Goal: Task Accomplishment & Management: Complete application form

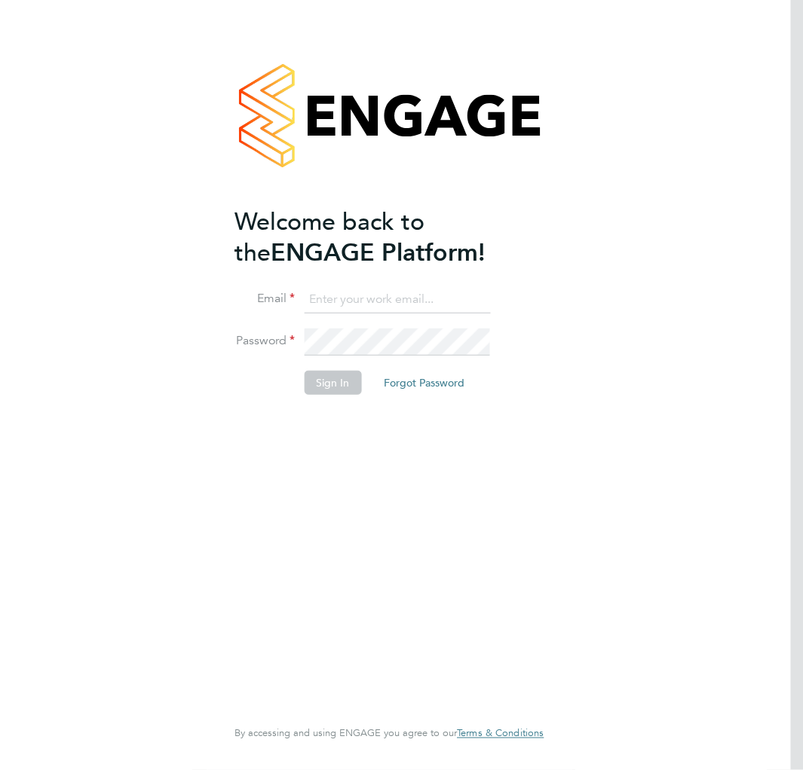
type input "[EMAIL_ADDRESS][DOMAIN_NAME]"
click at [328, 391] on button "Sign In" at bounding box center [332, 383] width 57 height 24
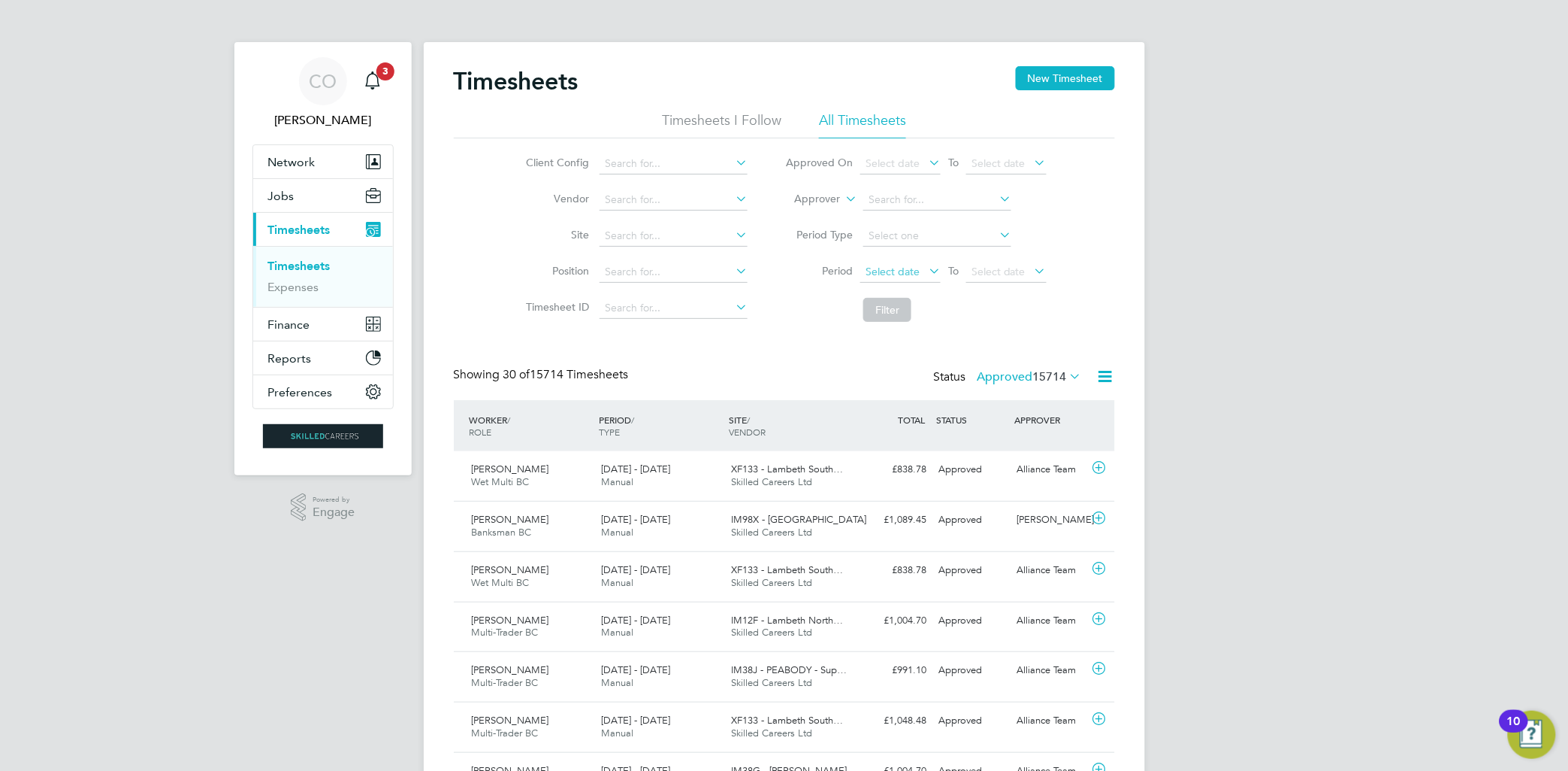
click at [799, 273] on span "Select date" at bounding box center [893, 271] width 54 height 14
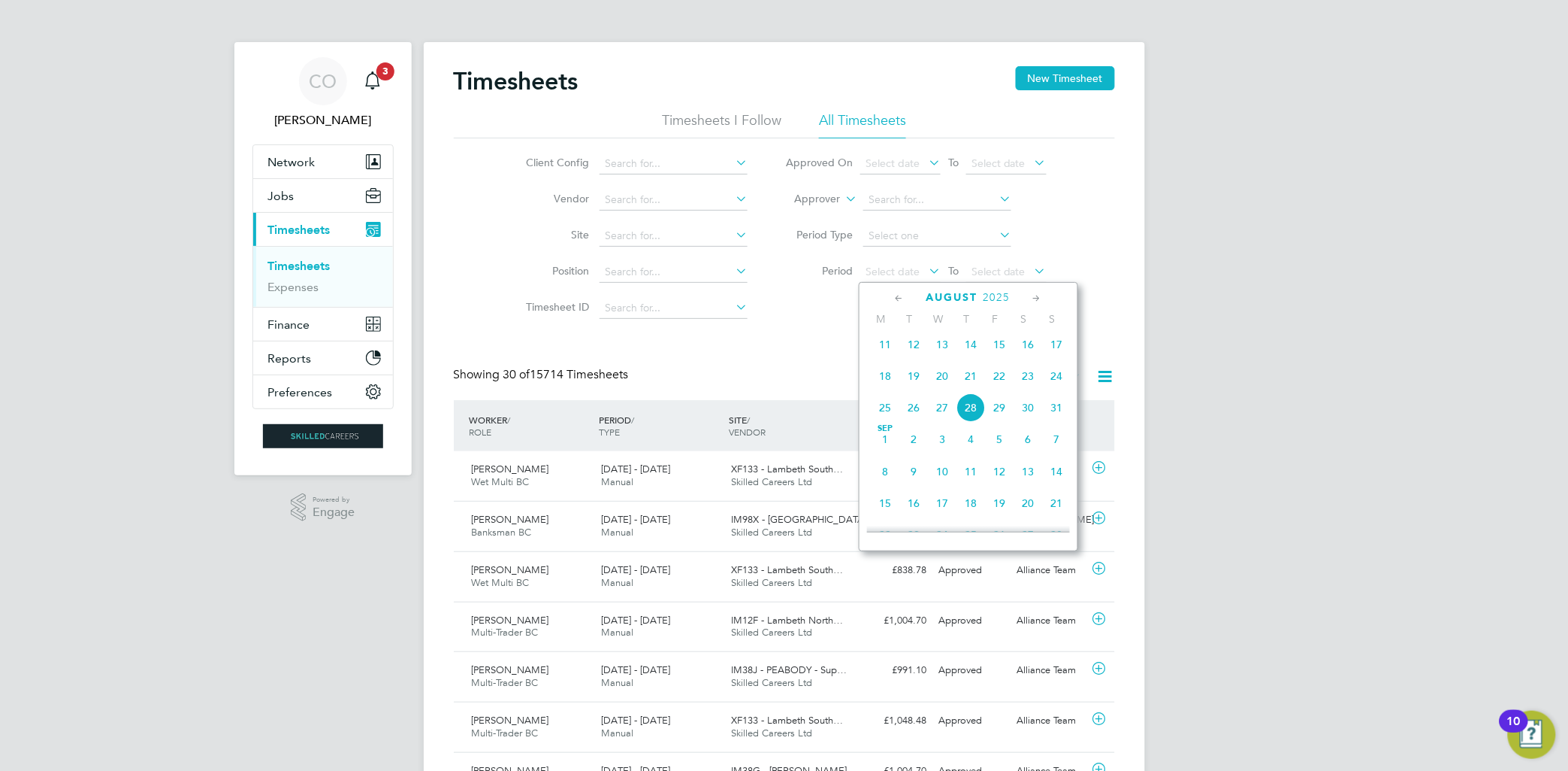
click at [799, 385] on span "18" at bounding box center [885, 376] width 29 height 29
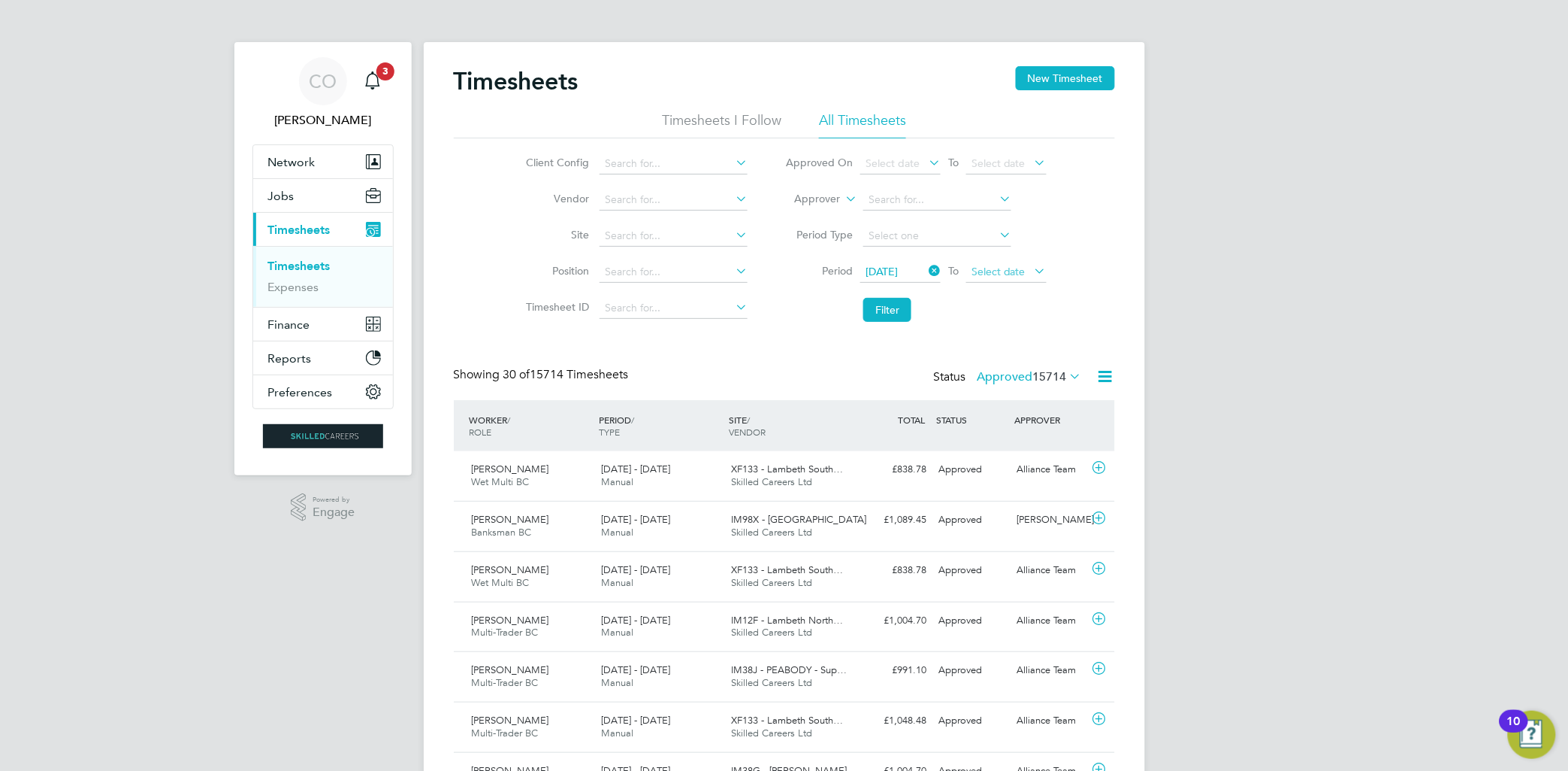
click at [799, 279] on span "Select date" at bounding box center [1007, 272] width 81 height 20
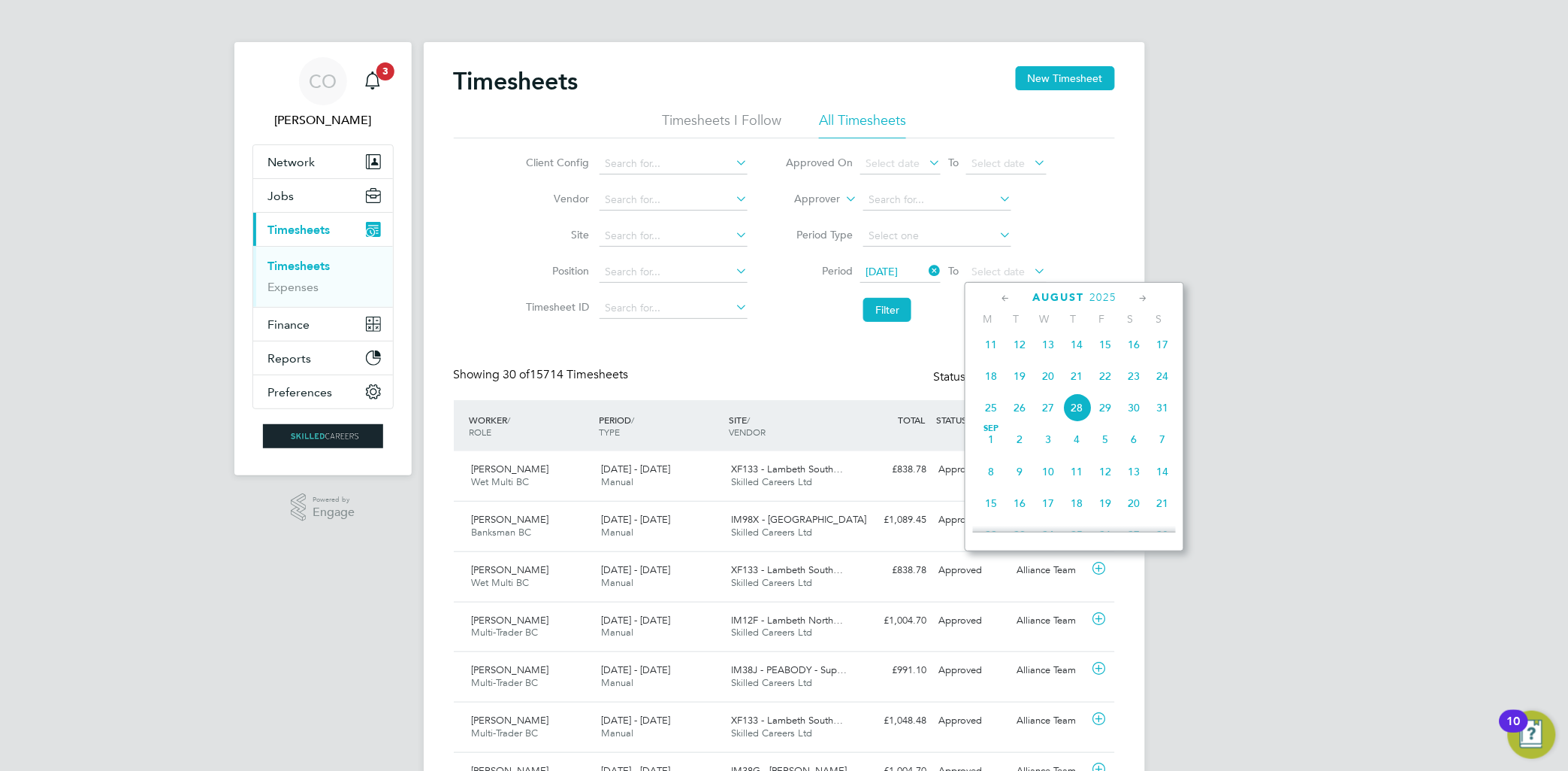
click at [799, 390] on span "24" at bounding box center [1162, 376] width 29 height 29
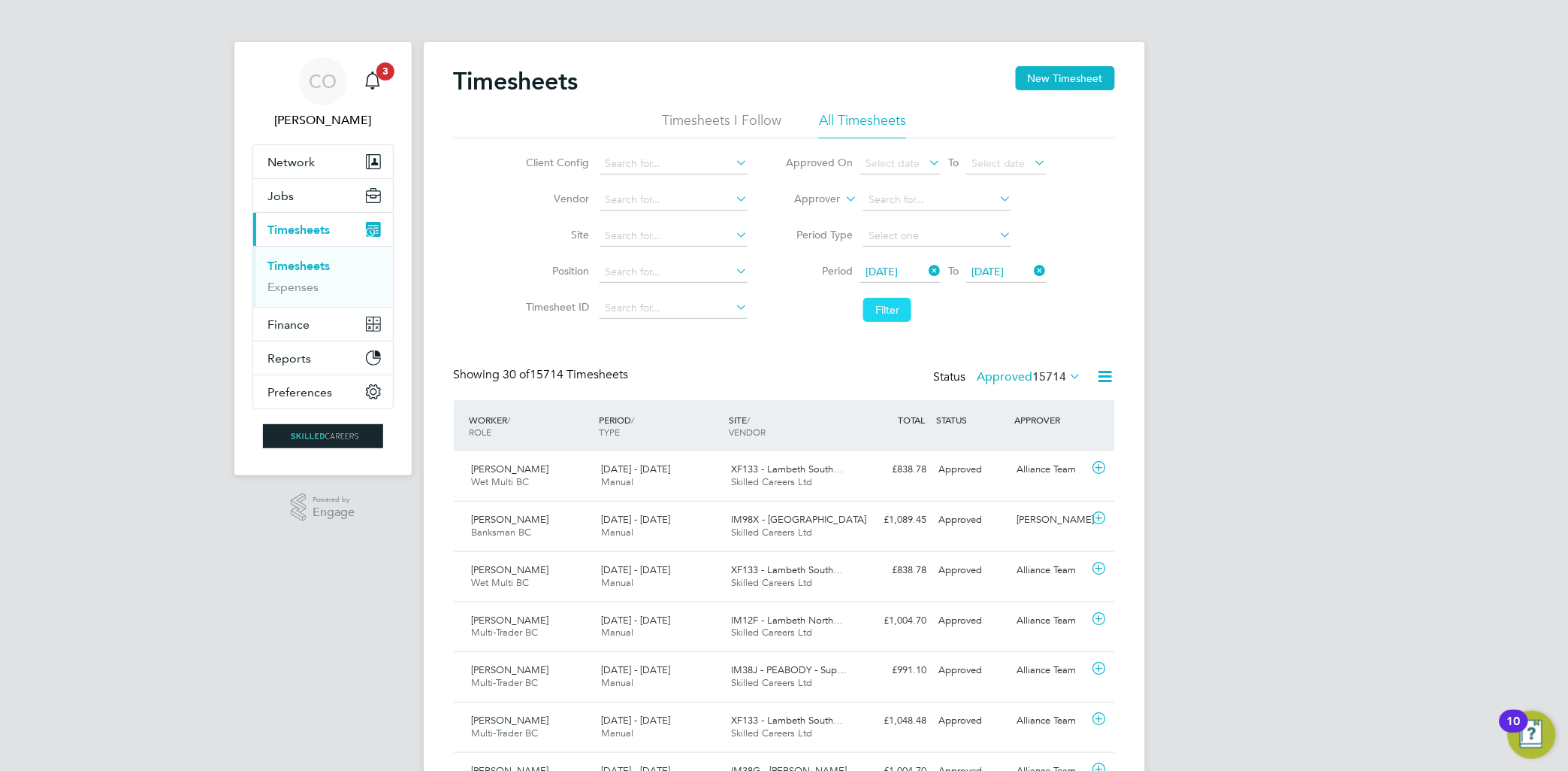
click at [799, 313] on button "Filter" at bounding box center [887, 310] width 48 height 24
click at [799, 370] on icon at bounding box center [1105, 376] width 19 height 19
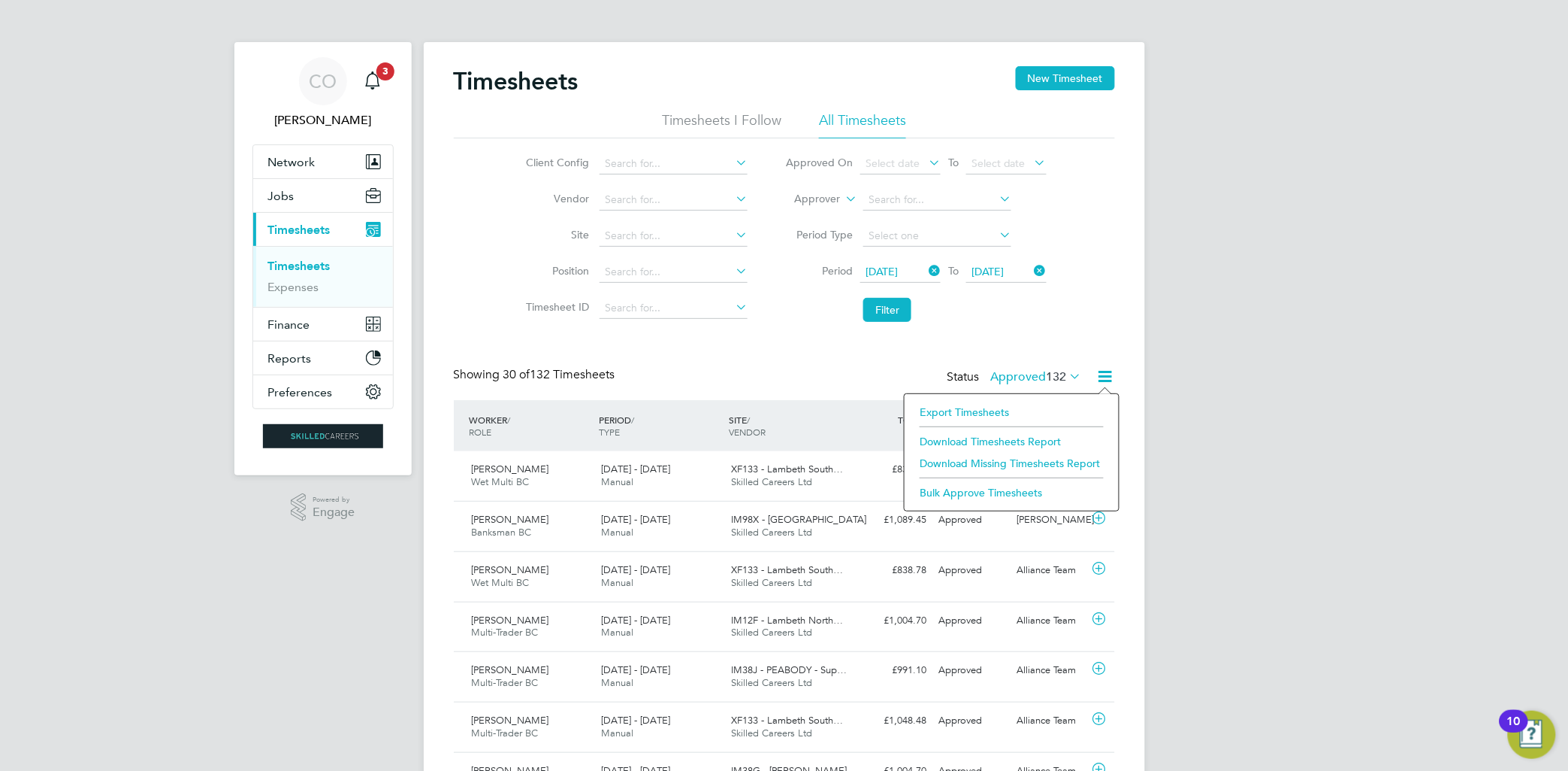
click at [799, 436] on li "Download Timesheets Report" at bounding box center [1012, 441] width 199 height 21
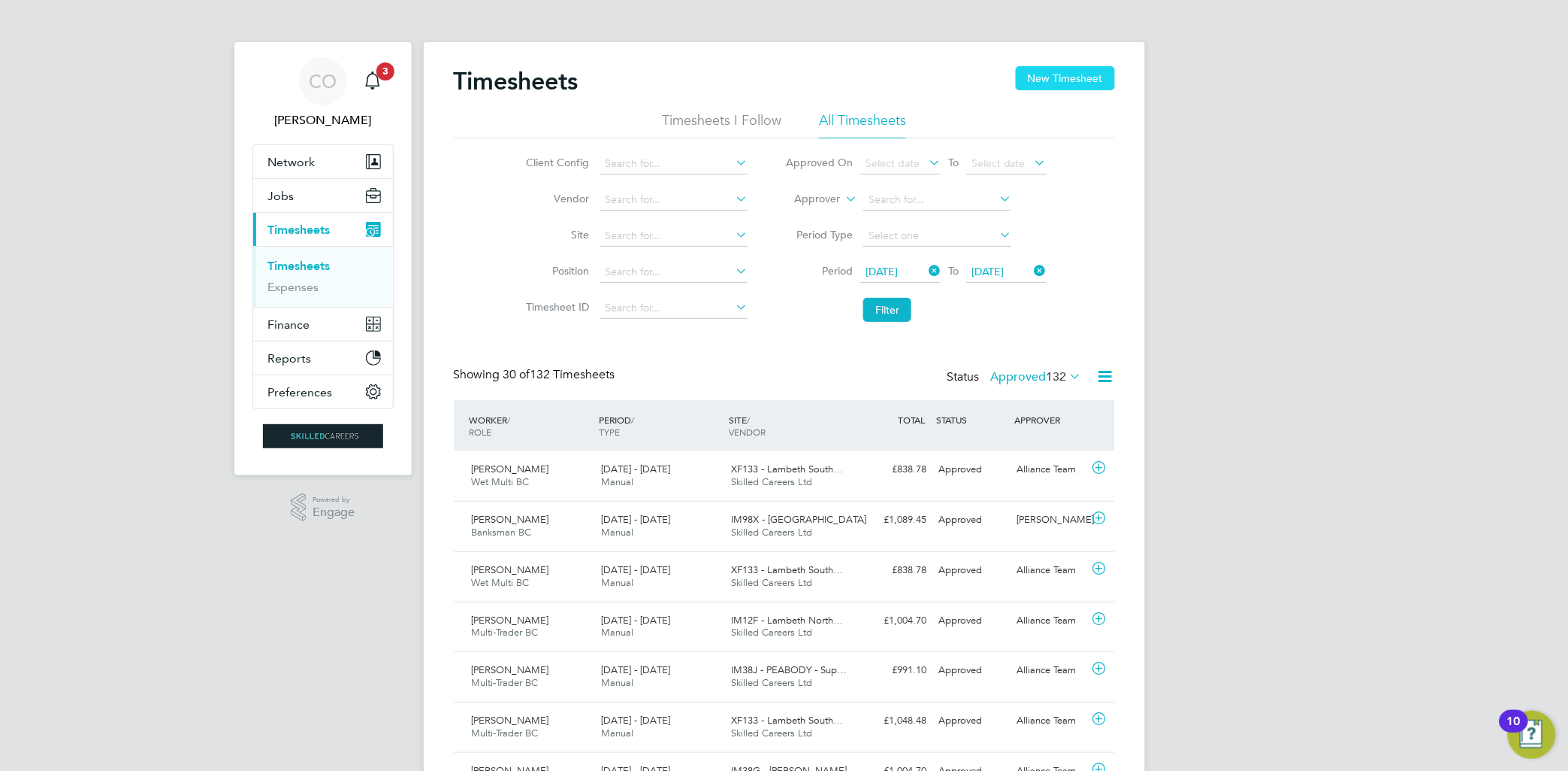
click at [799, 81] on button "New Timesheet" at bounding box center [1066, 78] width 100 height 24
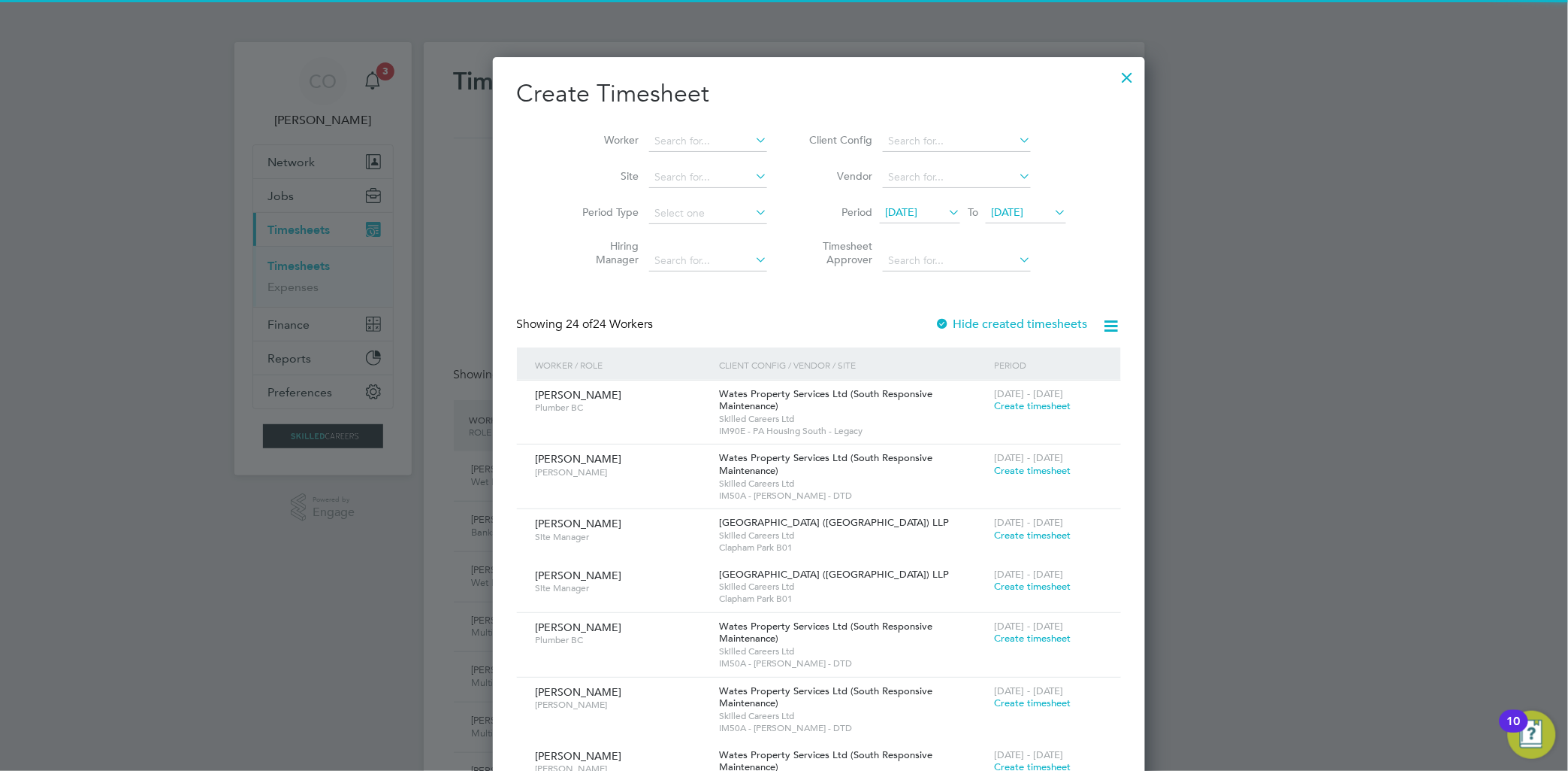
scroll to position [2356, 582]
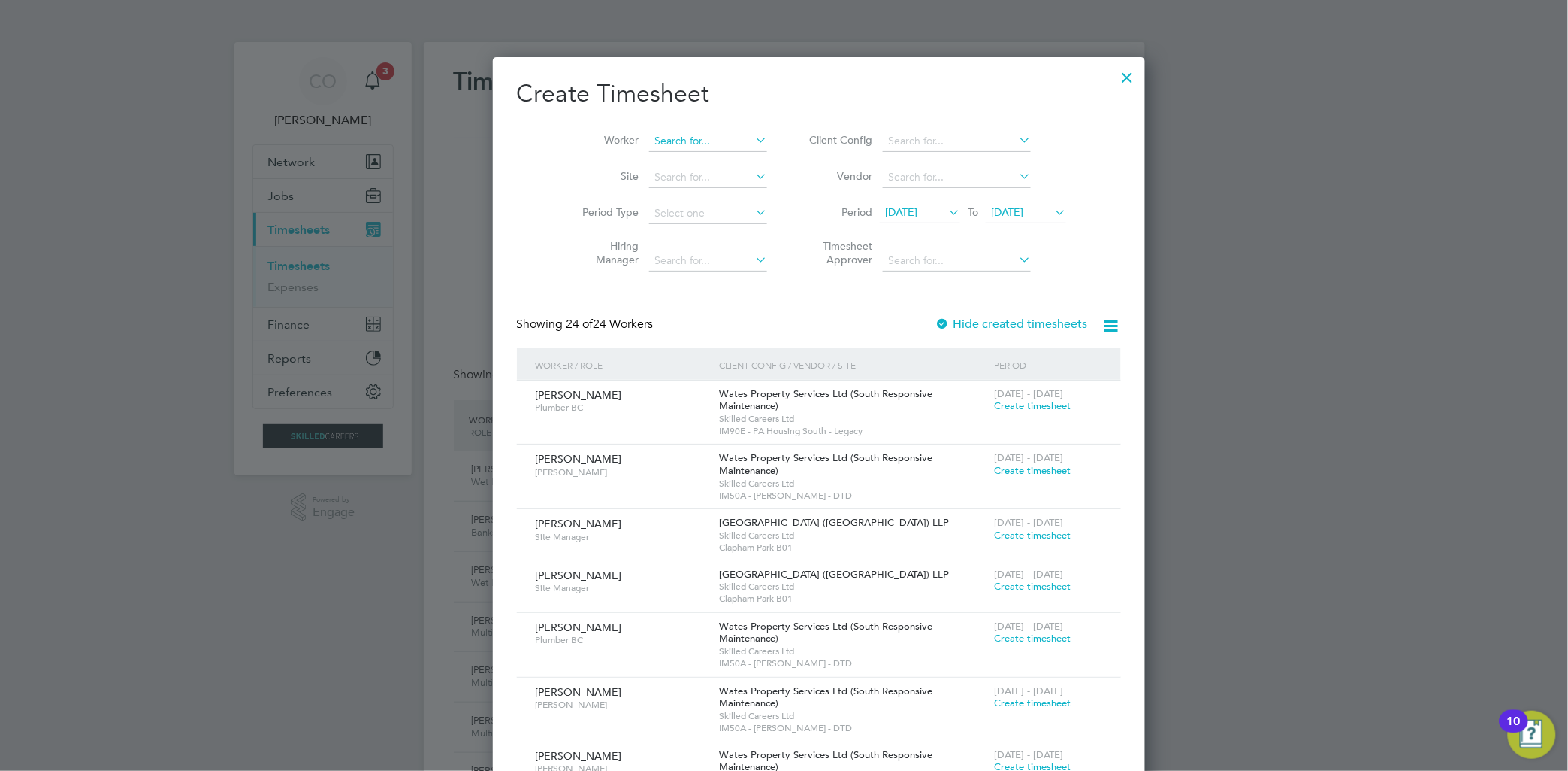
click at [666, 140] on input at bounding box center [708, 141] width 118 height 21
click at [689, 154] on li "Azeese Latif f" at bounding box center [673, 162] width 120 height 20
type input "Azeese Latiff"
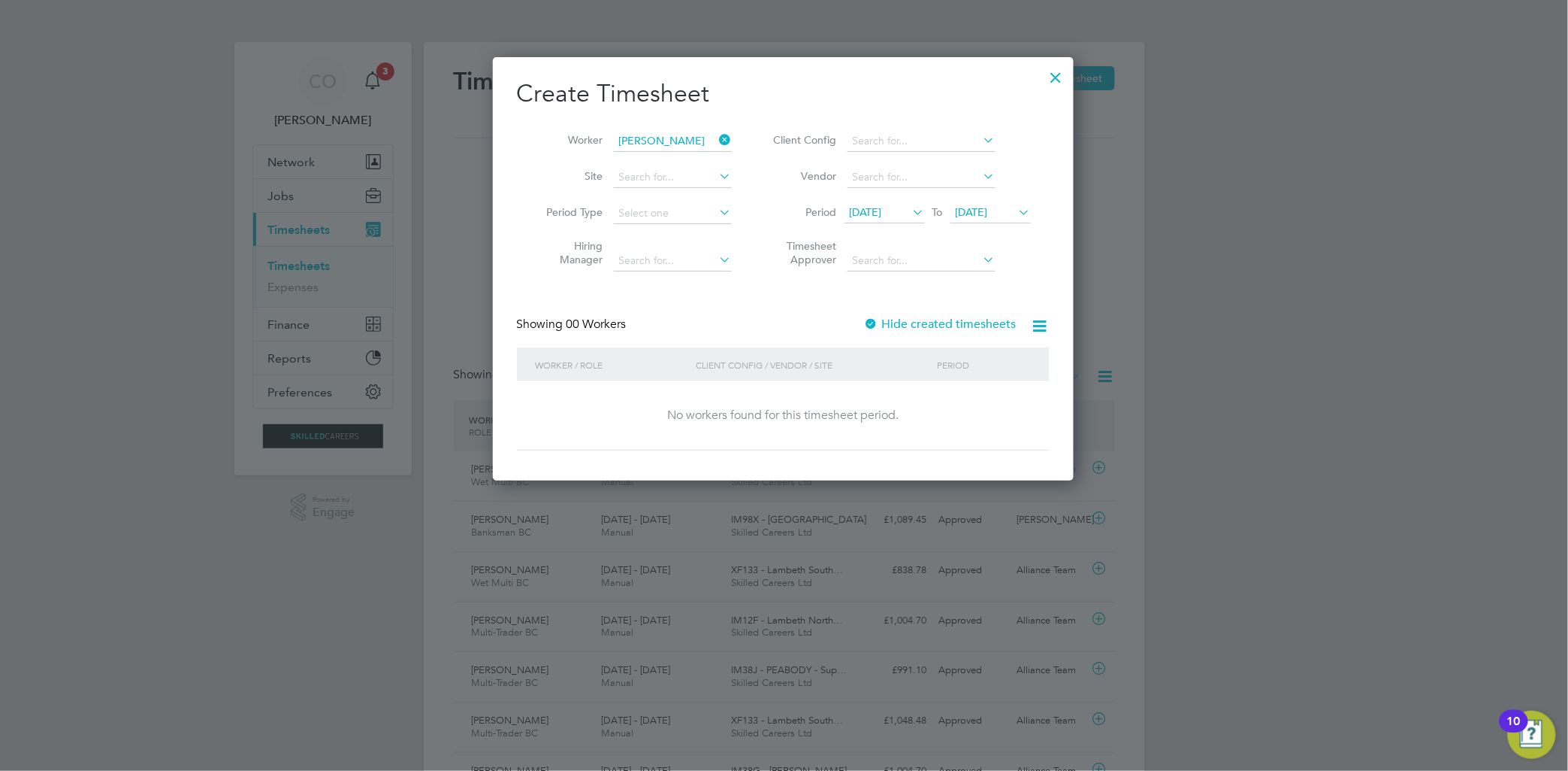
scroll to position [424, 582]
click at [799, 329] on div "Hide created timesheets" at bounding box center [942, 324] width 156 height 16
click at [799, 325] on div "Hide created timesheets" at bounding box center [942, 324] width 156 height 16
click at [799, 325] on label "Hide created timesheets" at bounding box center [940, 323] width 153 height 15
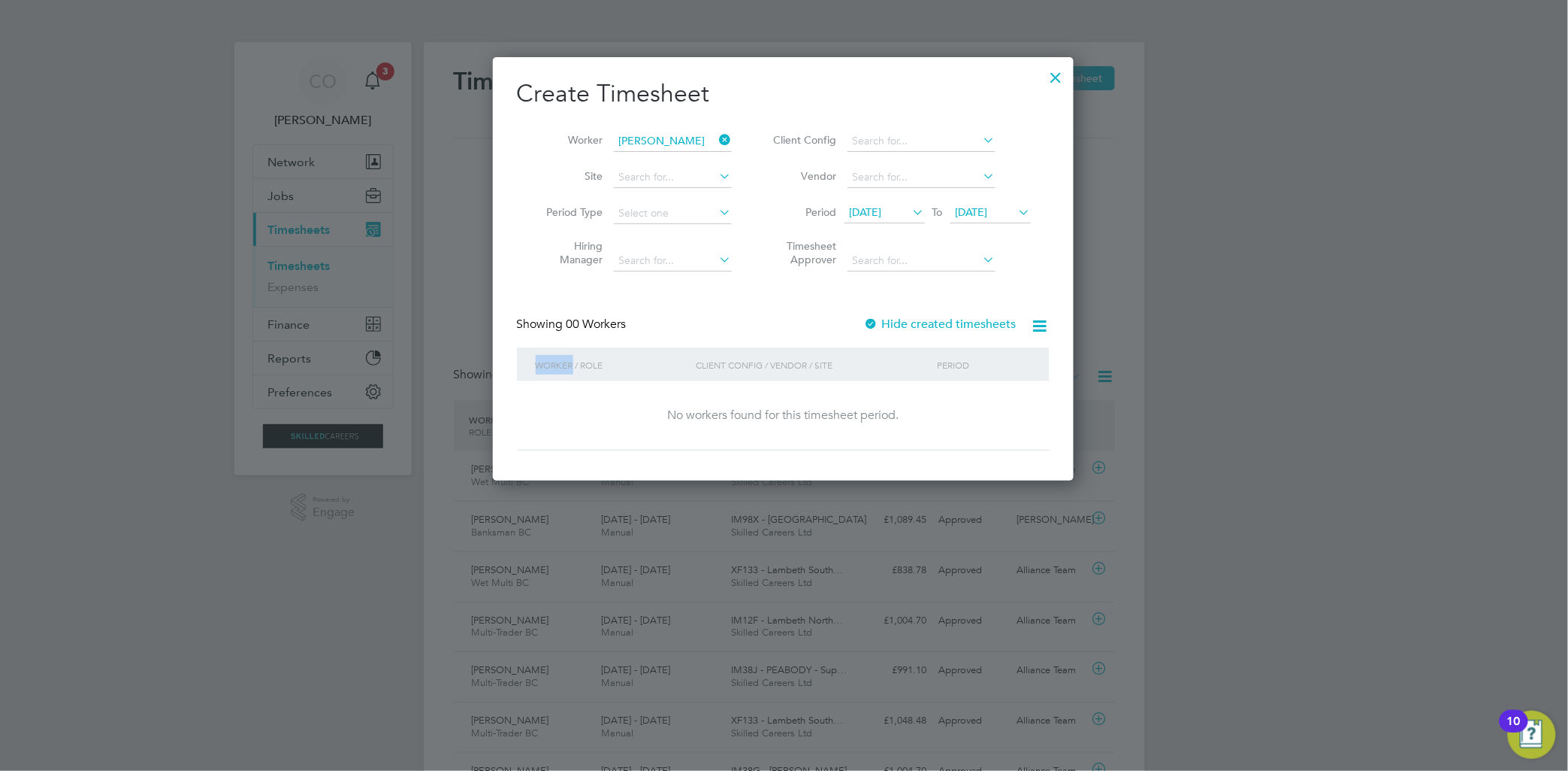
click at [799, 325] on label "Hide created timesheets" at bounding box center [940, 323] width 153 height 15
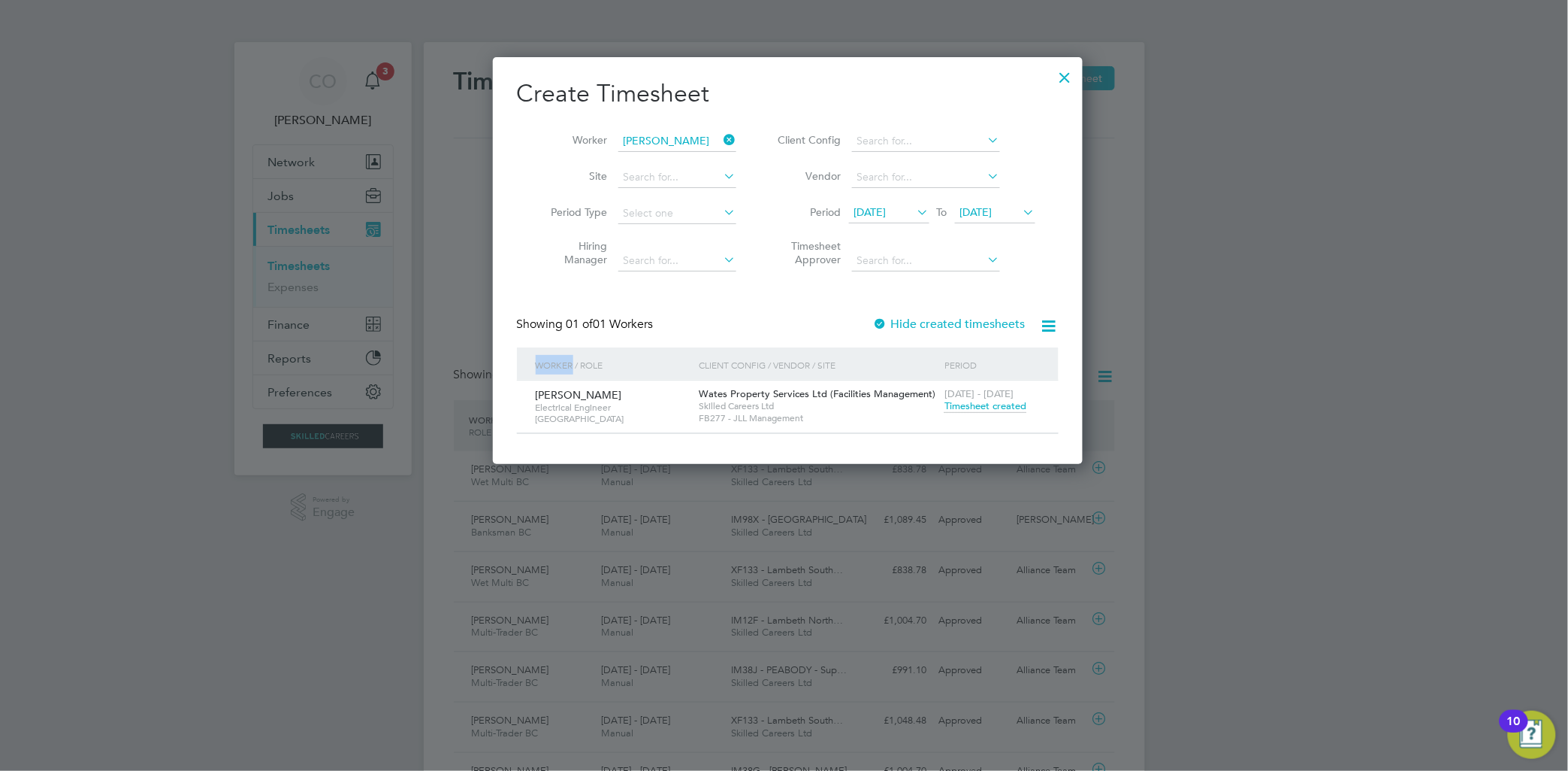
scroll to position [406, 582]
click at [799, 406] on span "Timesheet created" at bounding box center [986, 406] width 82 height 14
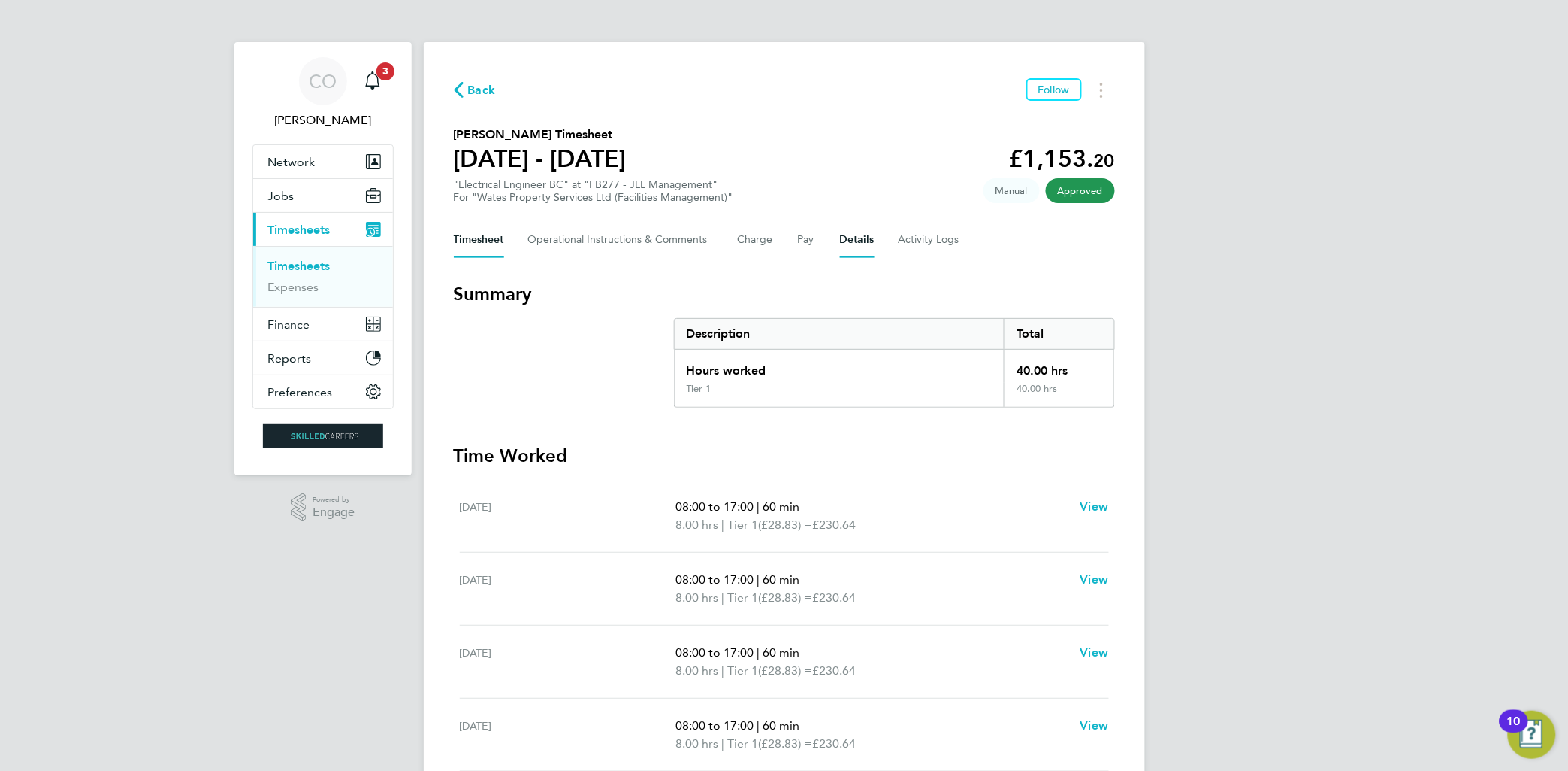
click at [799, 238] on button "Details" at bounding box center [857, 239] width 35 height 36
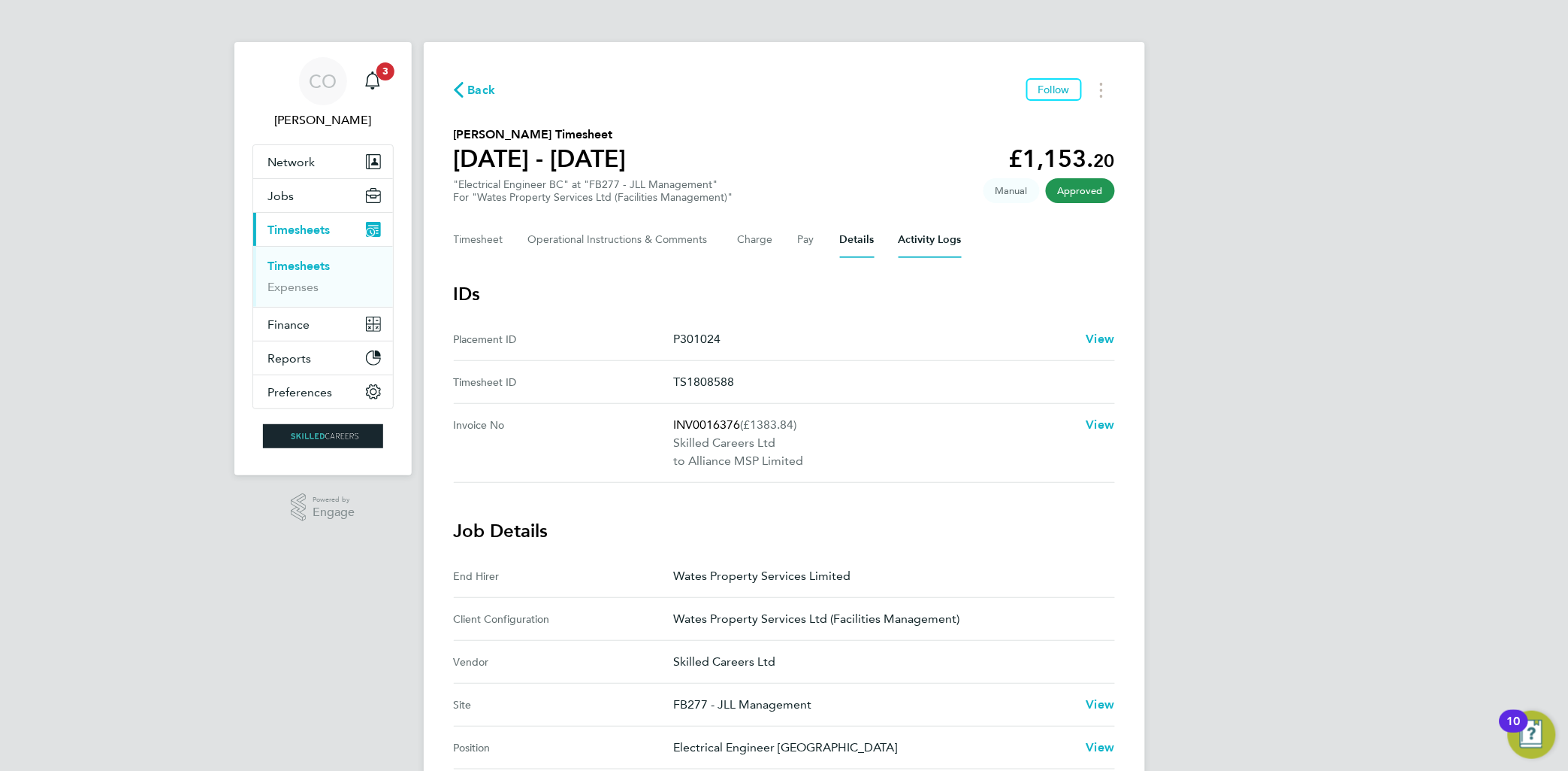
click at [799, 237] on Logs-tab "Activity Logs" at bounding box center [930, 239] width 63 height 36
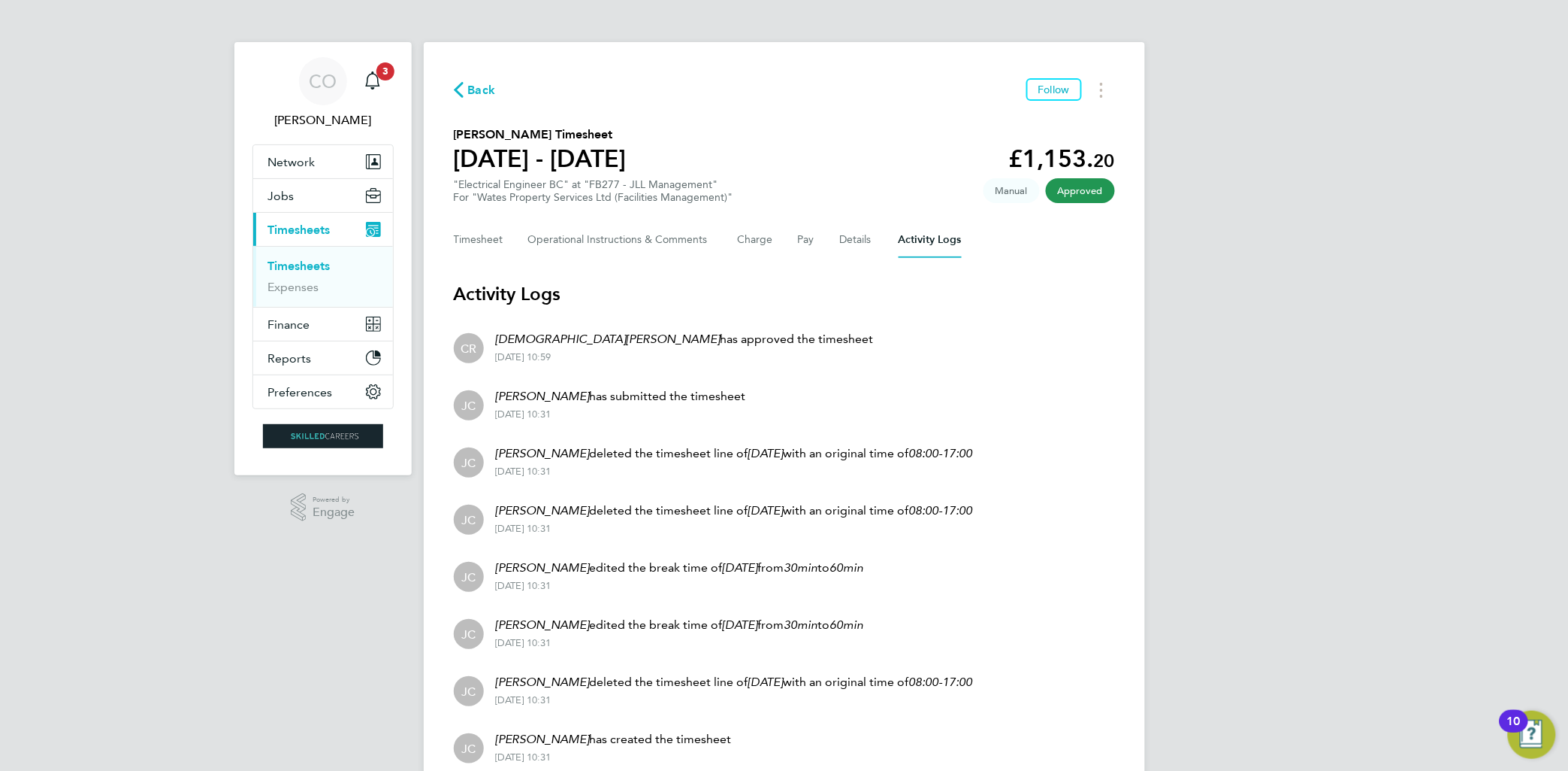
click at [467, 94] on span "Back" at bounding box center [474, 89] width 42 height 14
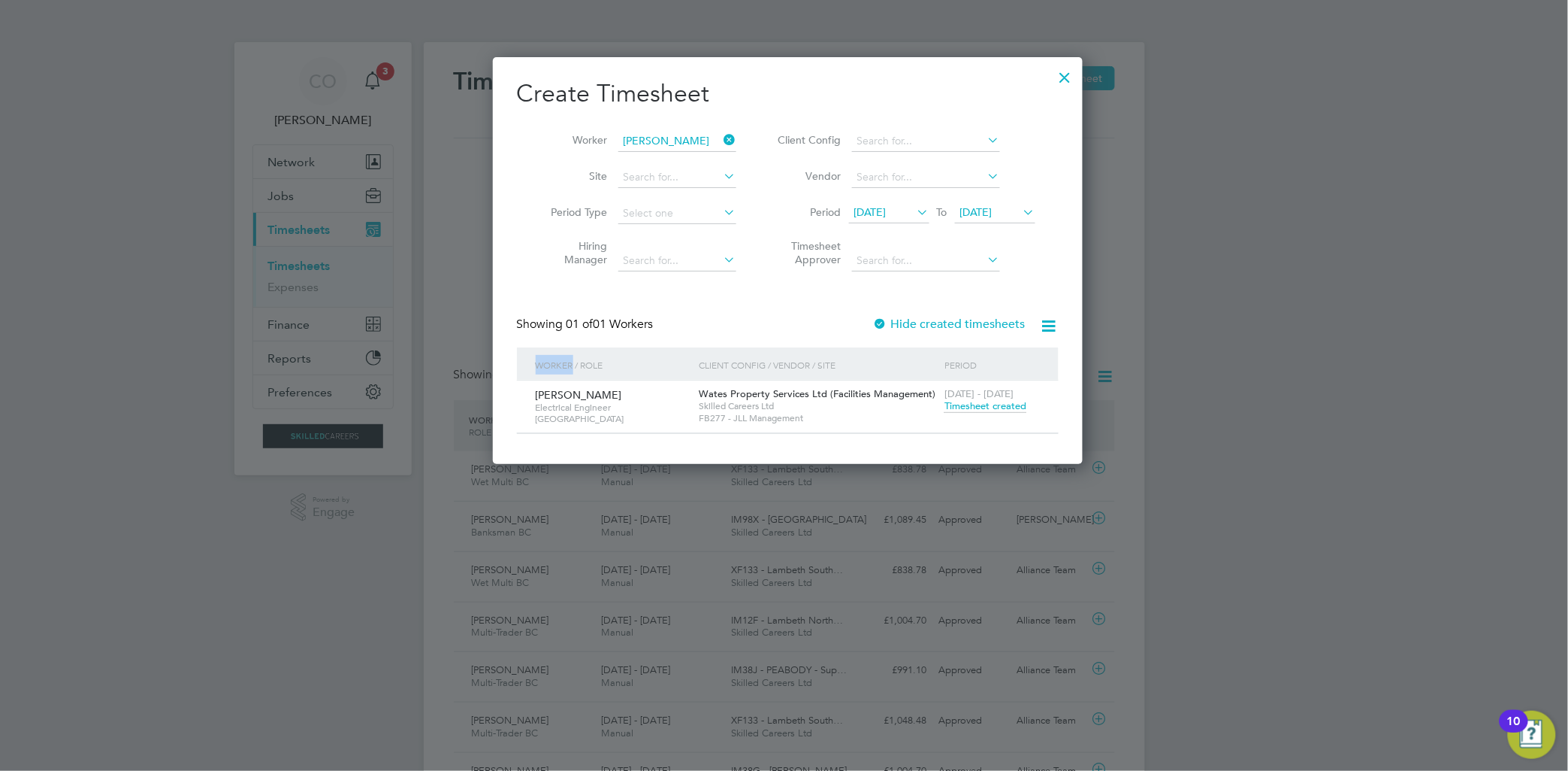
scroll to position [38, 131]
click at [799, 78] on div at bounding box center [1065, 73] width 27 height 27
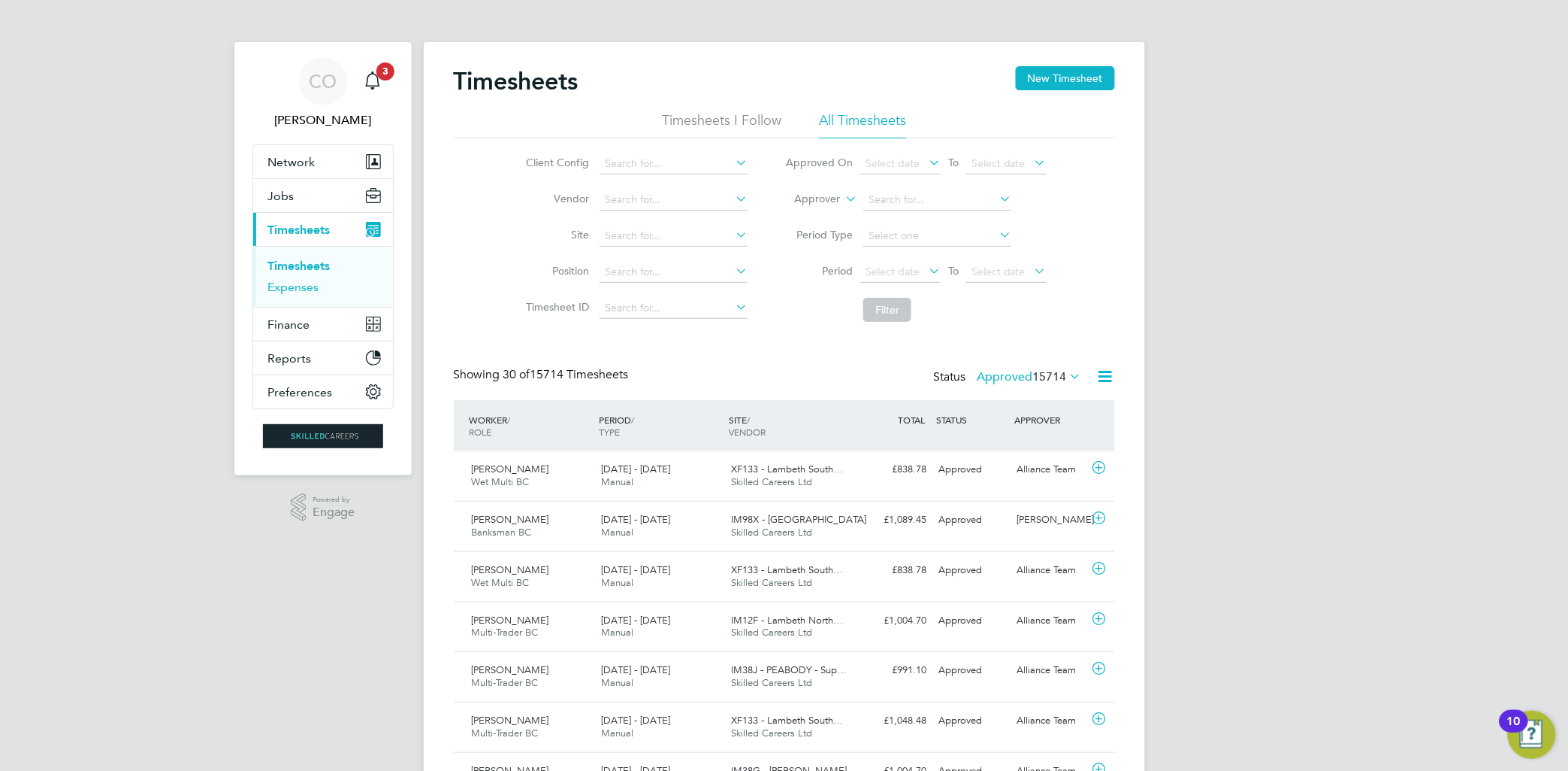
click at [309, 287] on link "Expenses" at bounding box center [293, 286] width 51 height 14
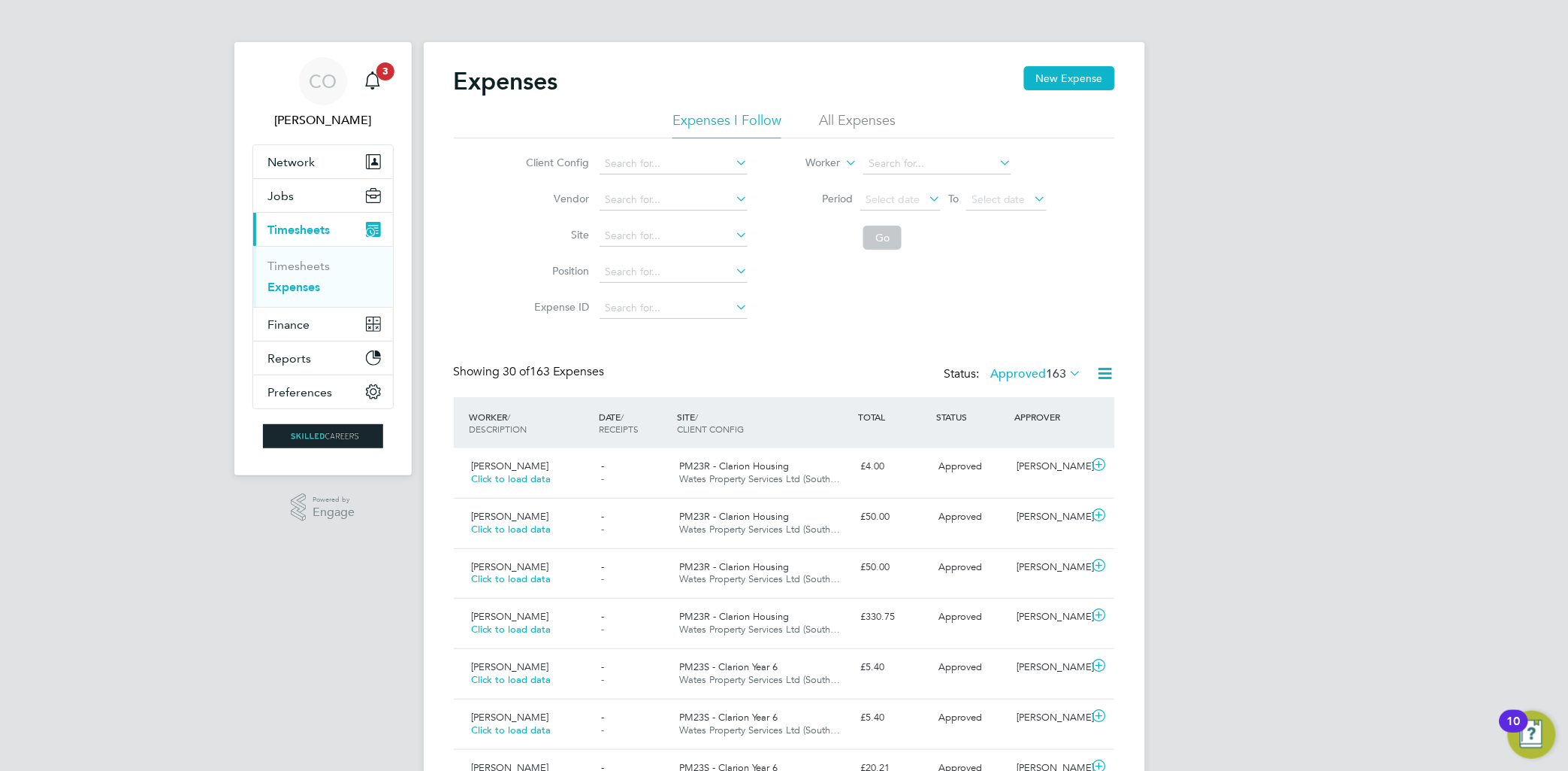
click at [799, 115] on li "All Expenses" at bounding box center [857, 125] width 77 height 27
click at [799, 193] on span "Select date" at bounding box center [893, 199] width 54 height 14
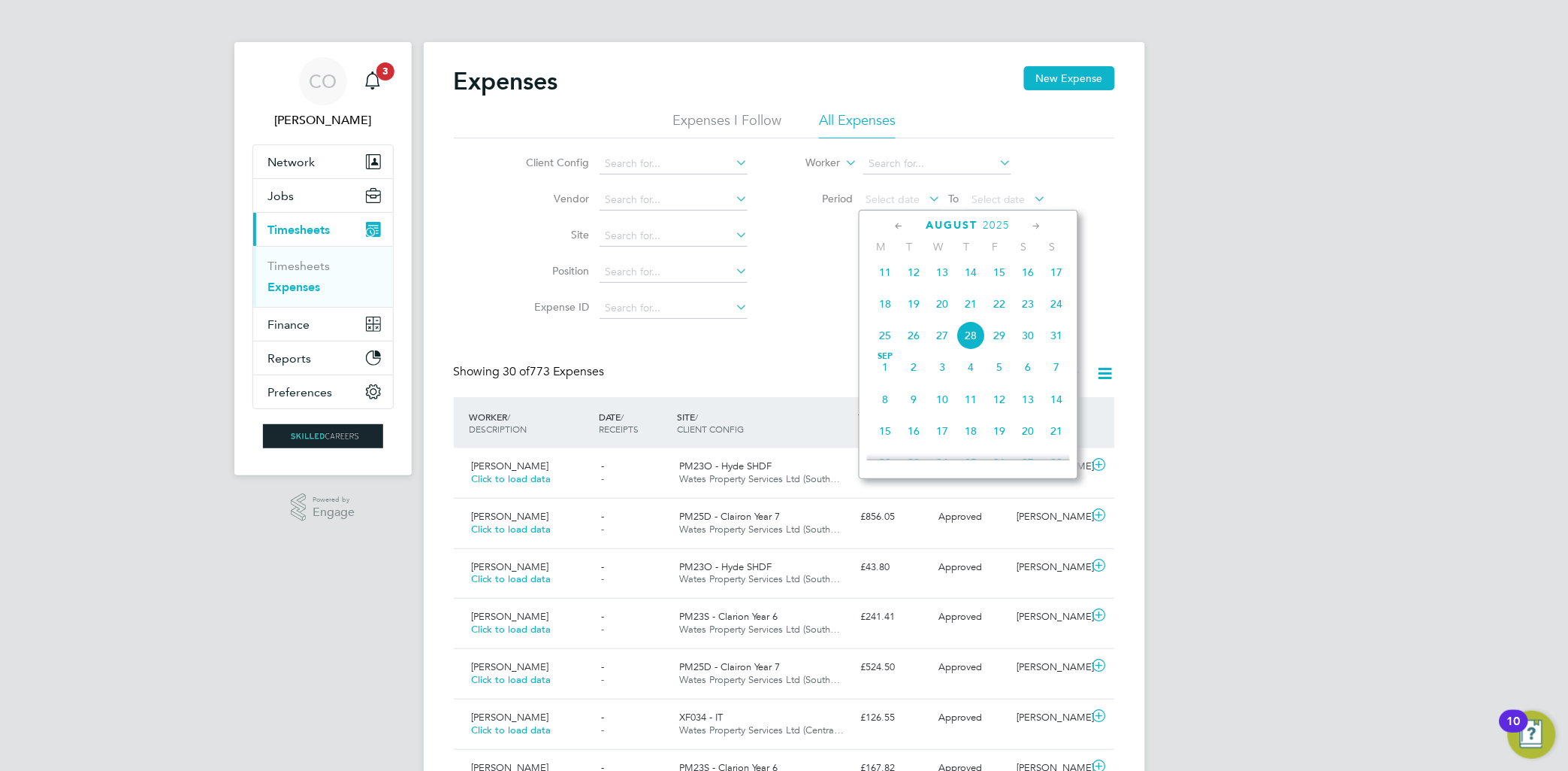
click at [799, 318] on span "18" at bounding box center [885, 303] width 29 height 29
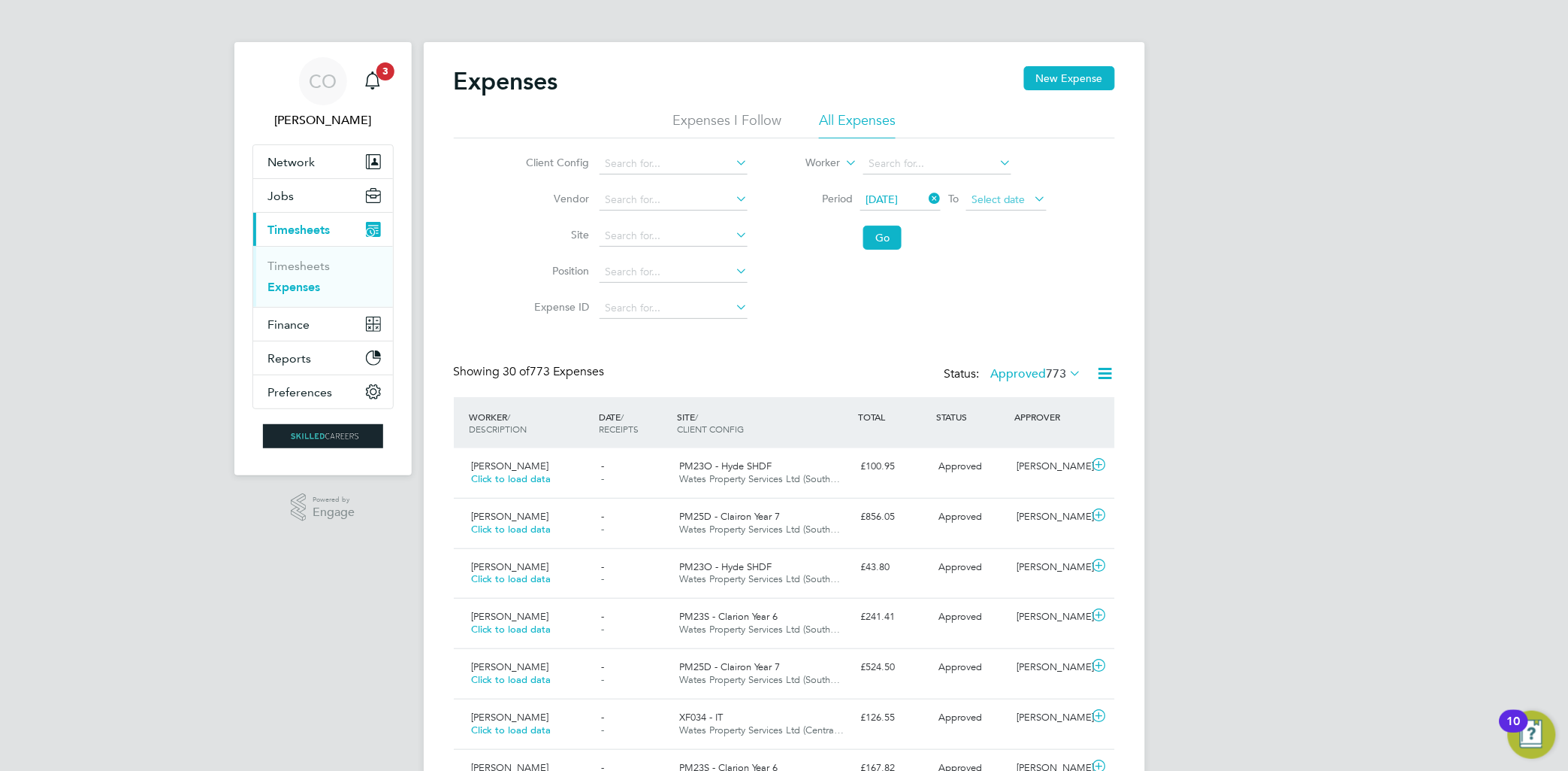
click at [799, 203] on span "Select date" at bounding box center [999, 199] width 54 height 14
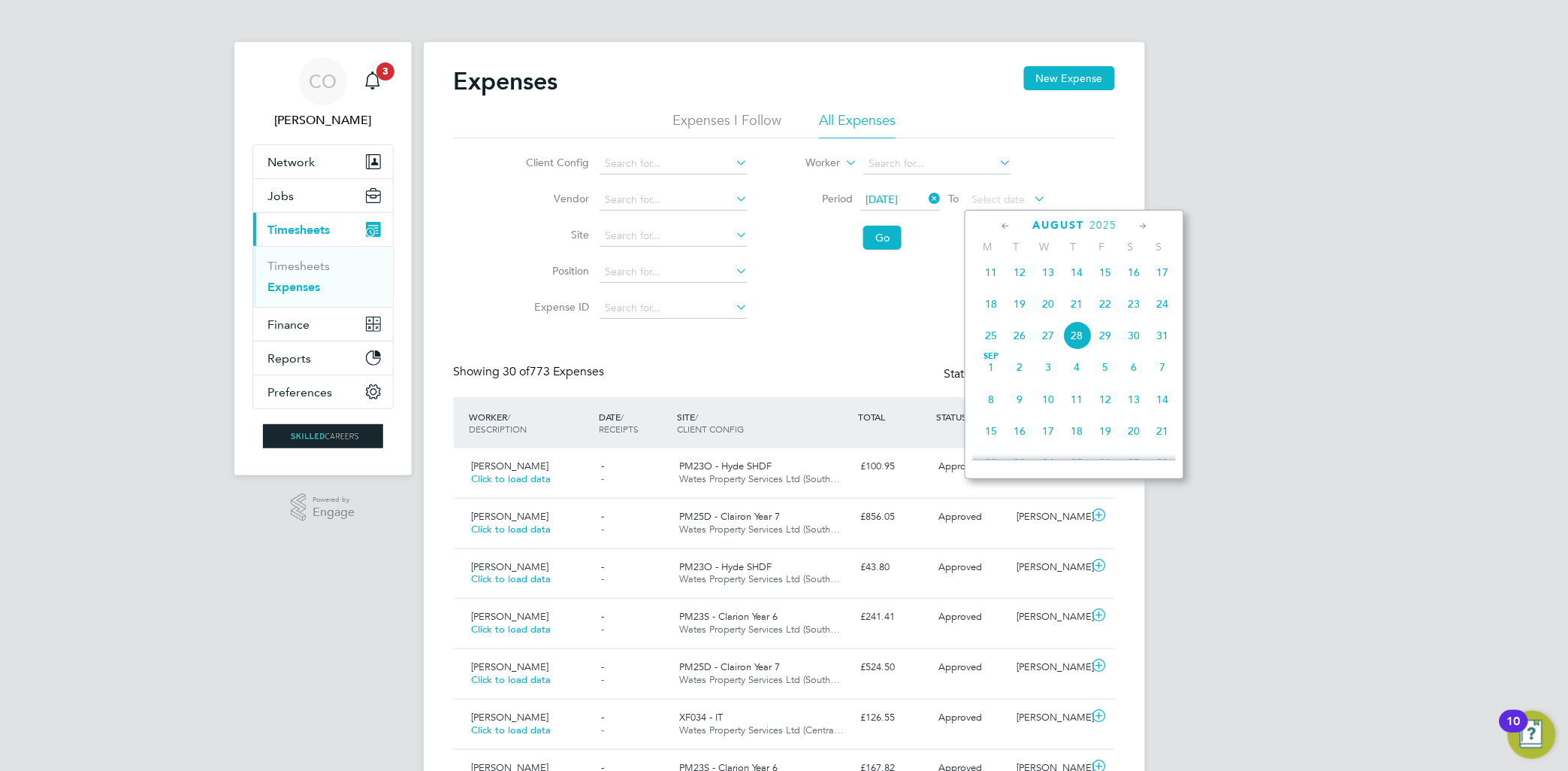
click at [799, 318] on span "24" at bounding box center [1162, 303] width 29 height 29
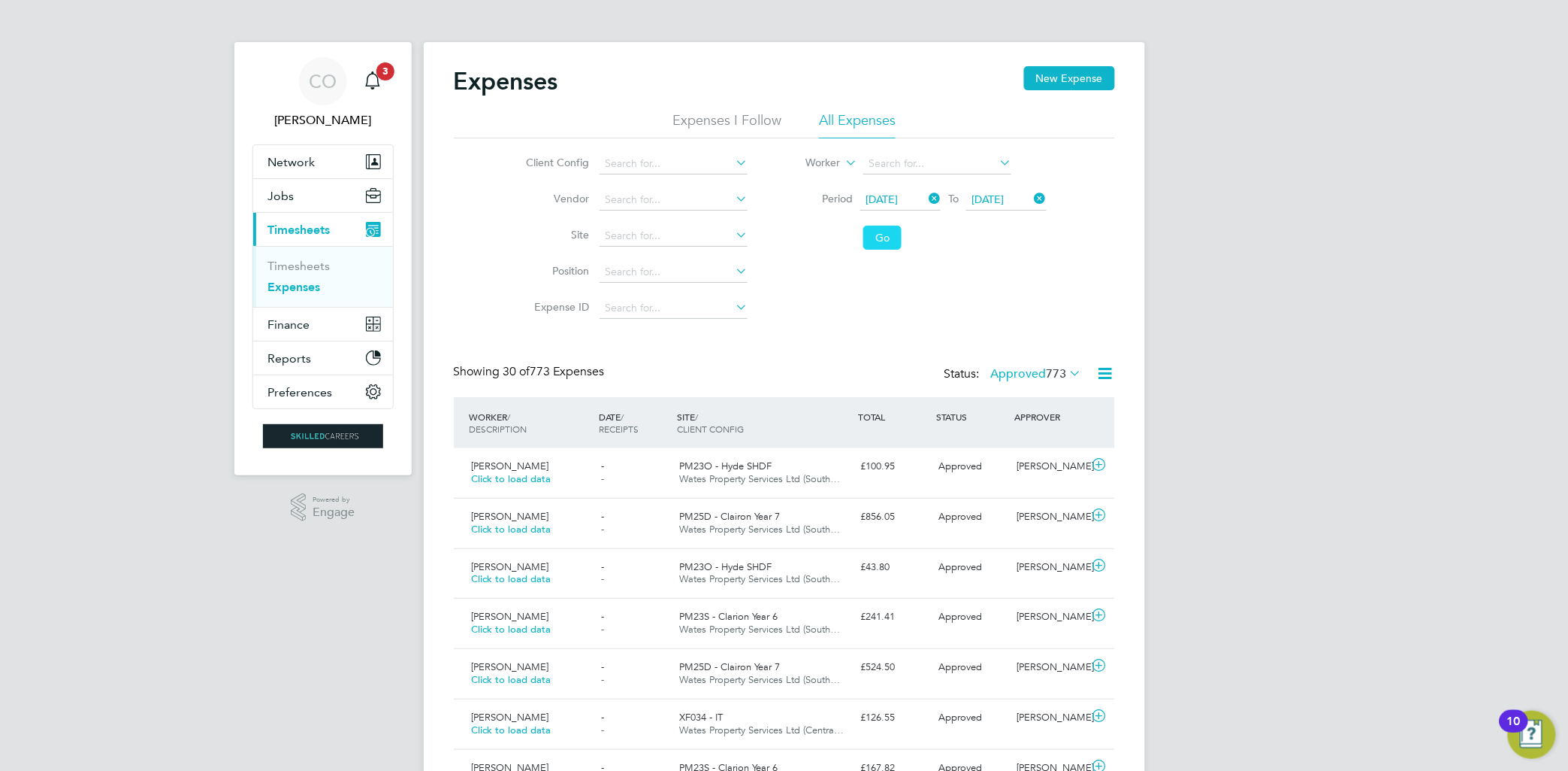
click at [799, 239] on button "Go" at bounding box center [882, 237] width 38 height 24
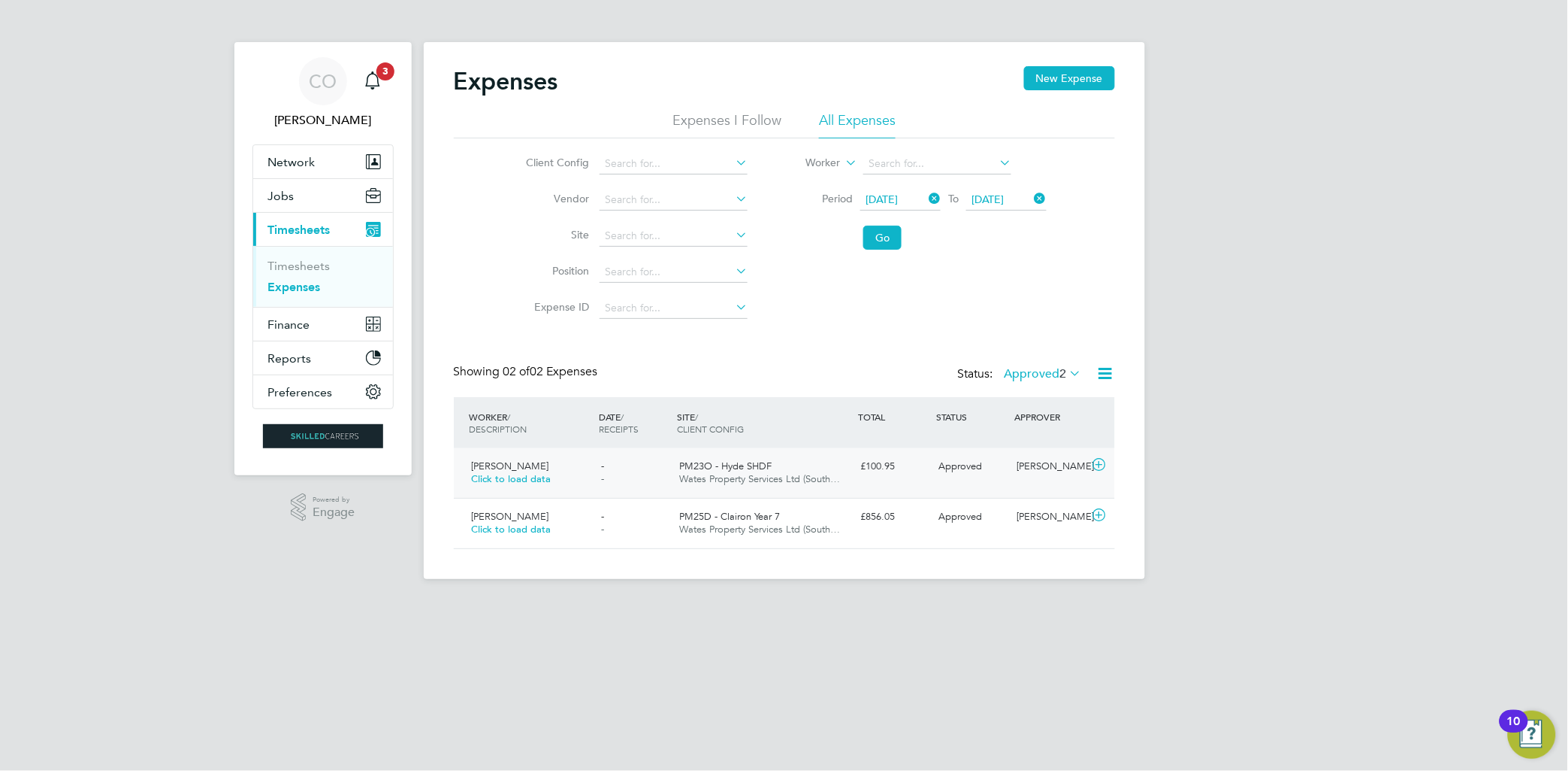
click at [635, 472] on div "- -" at bounding box center [634, 473] width 78 height 38
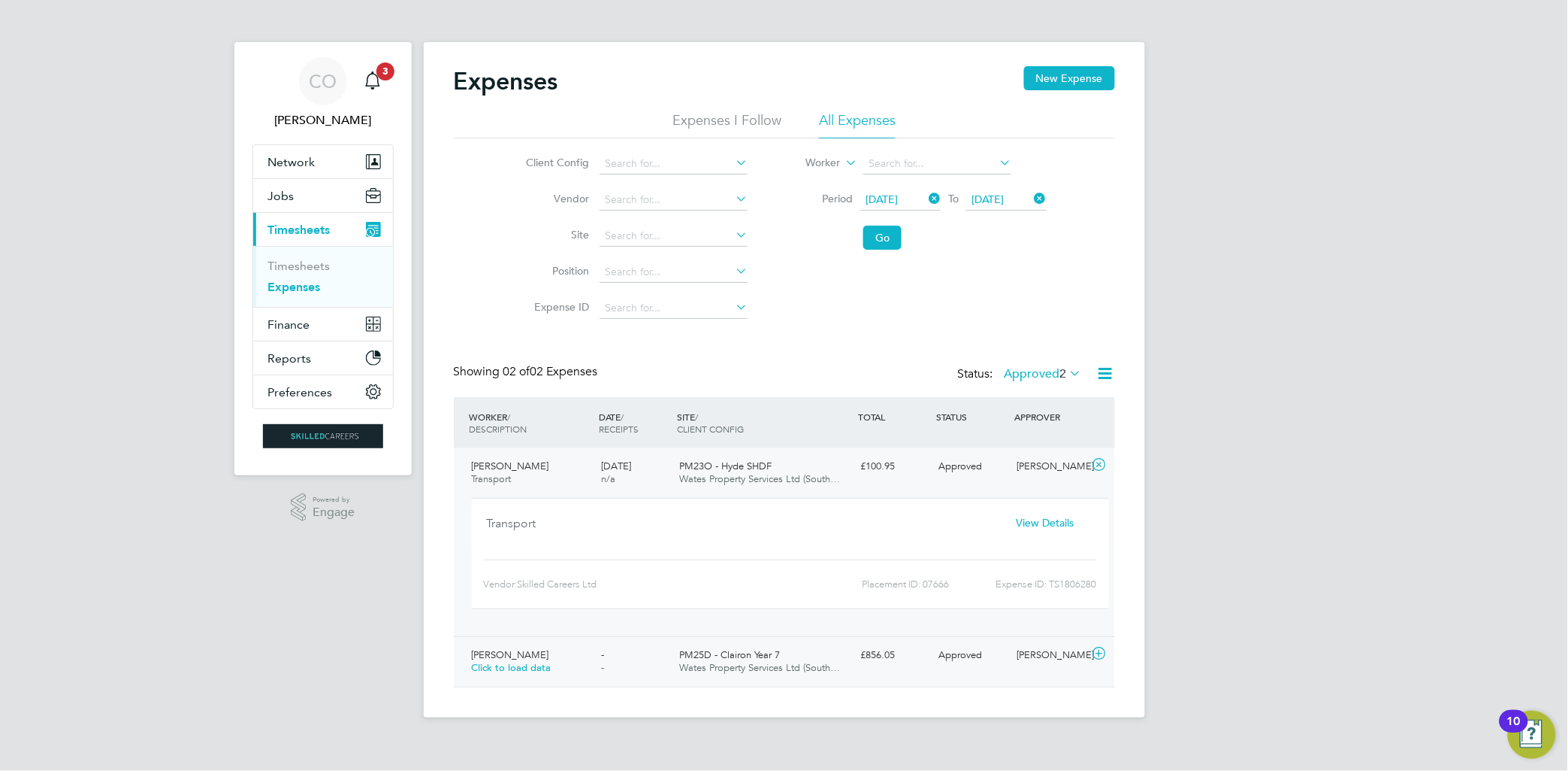
click at [640, 654] on div "- -" at bounding box center [634, 662] width 78 height 38
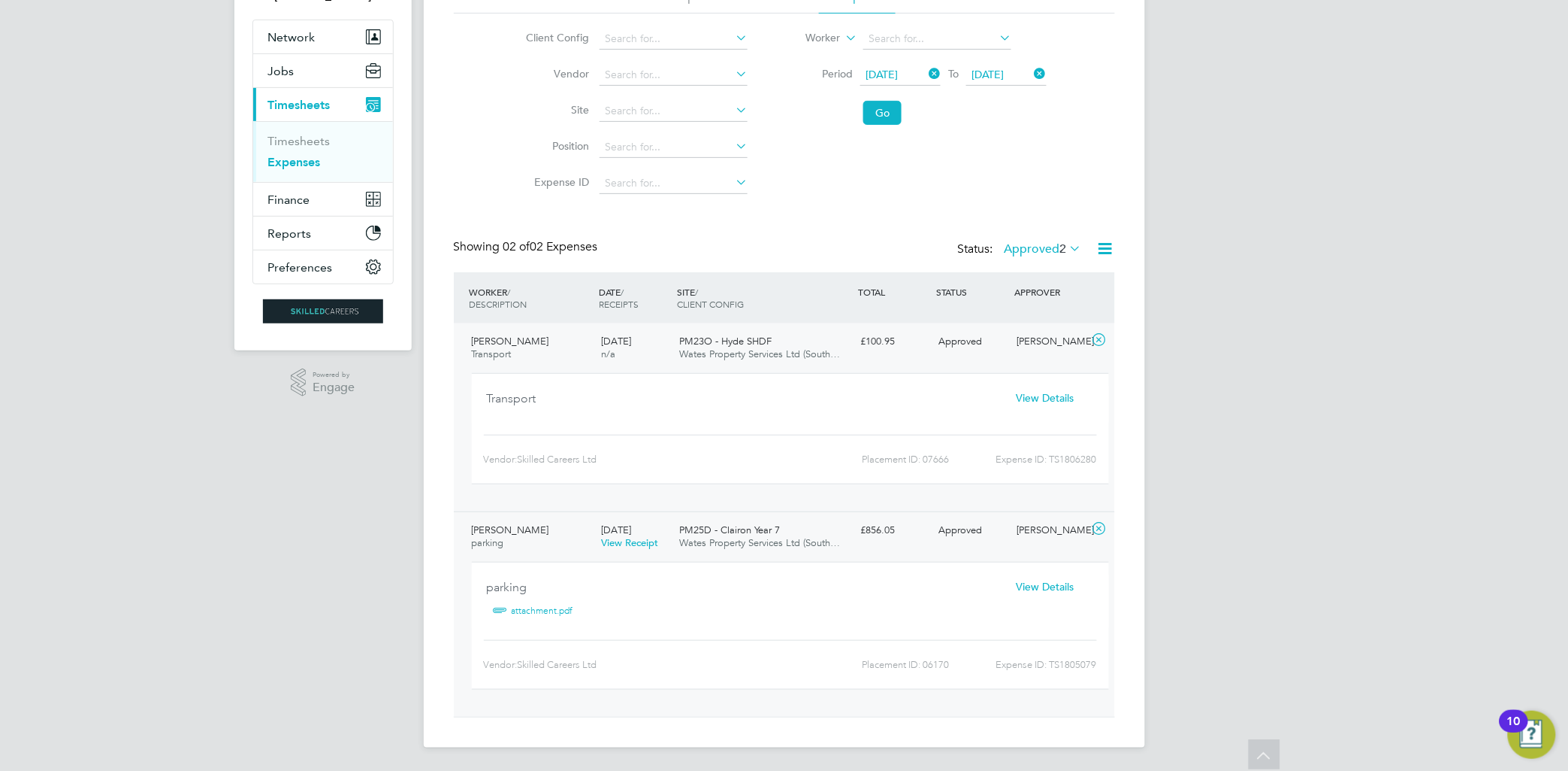
click at [799, 109] on div "CO Craig O'Donovan Notifications 3 Applications: Network Businesses Sites Worke…" at bounding box center [784, 323] width 1568 height 897
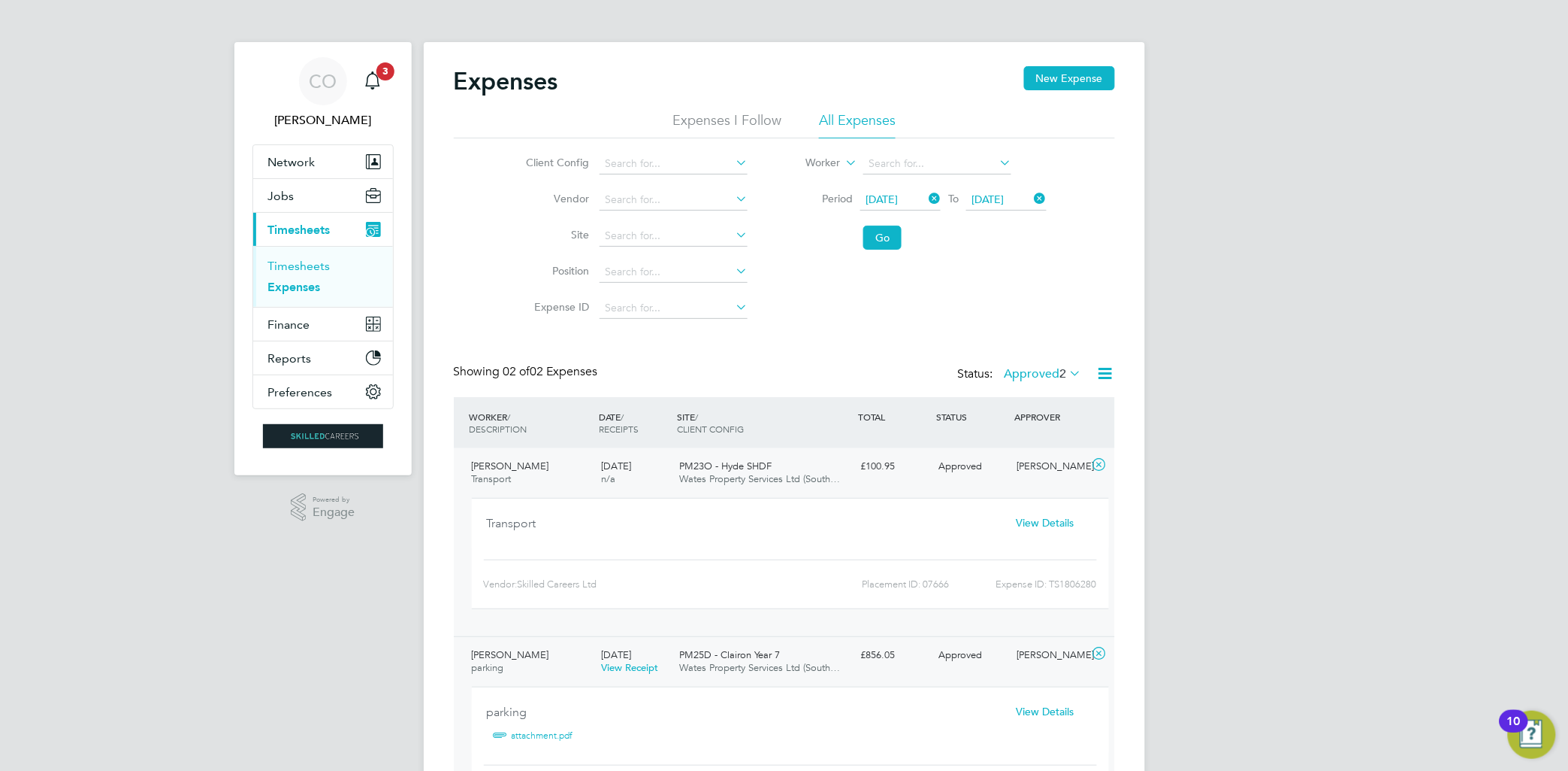
click at [319, 259] on link "Timesheets" at bounding box center [299, 265] width 63 height 14
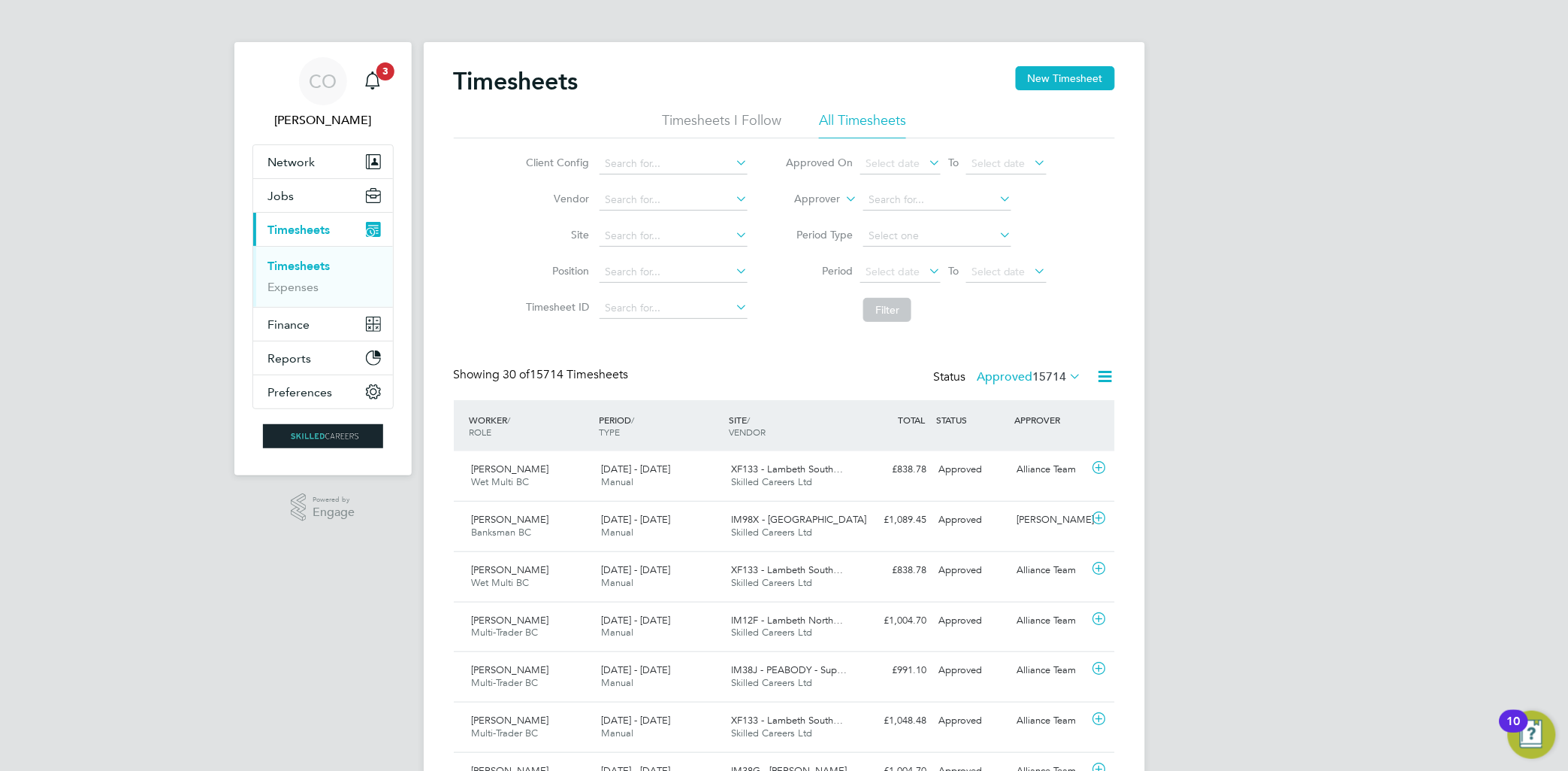
scroll to position [38, 131]
click at [799, 84] on button "New Timesheet" at bounding box center [1066, 78] width 100 height 24
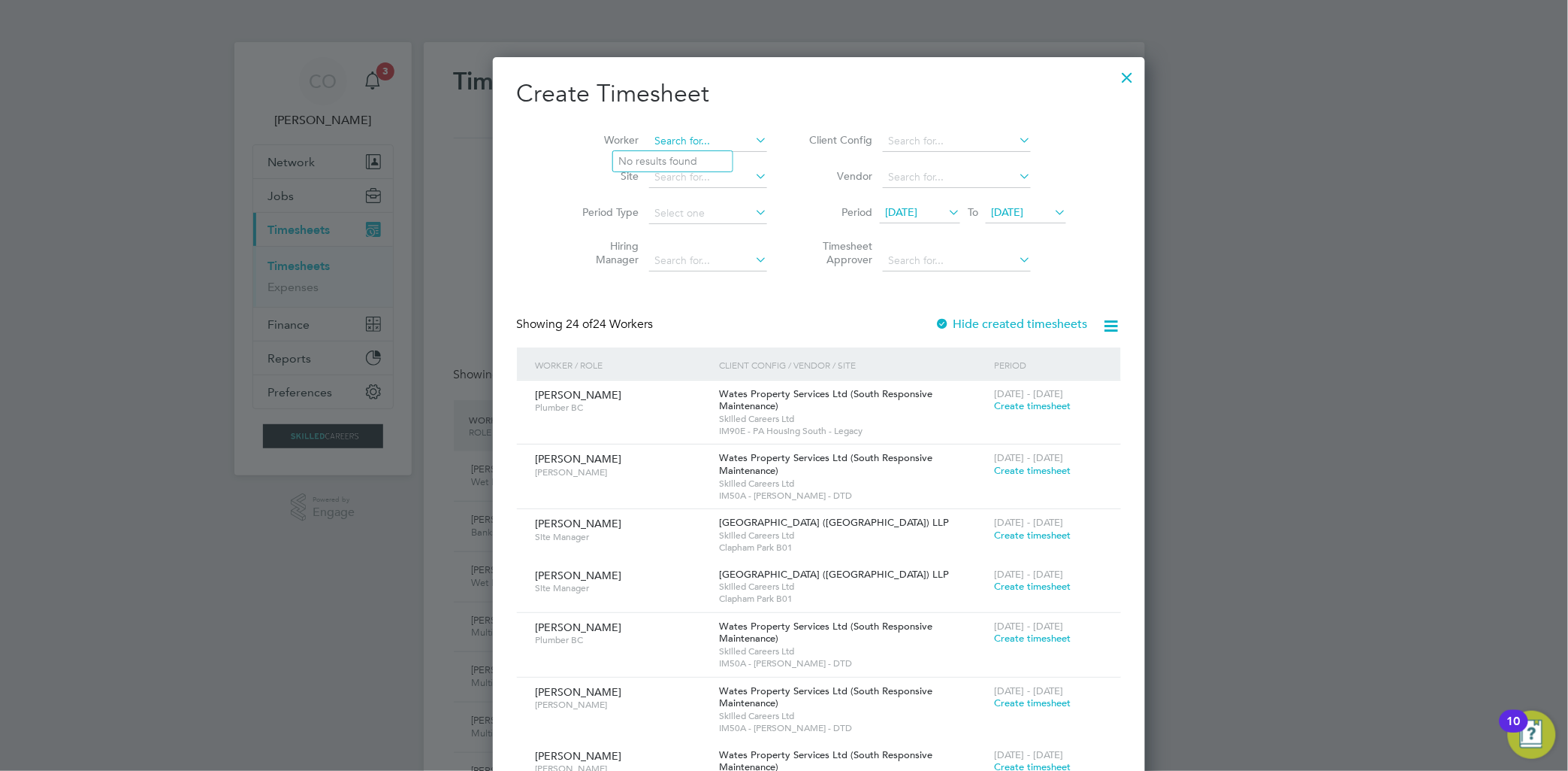
click at [666, 136] on input at bounding box center [708, 141] width 118 height 21
click at [682, 186] on li "Haroo n Ahmed" at bounding box center [682, 183] width 139 height 20
type input "Haroon Ahmed"
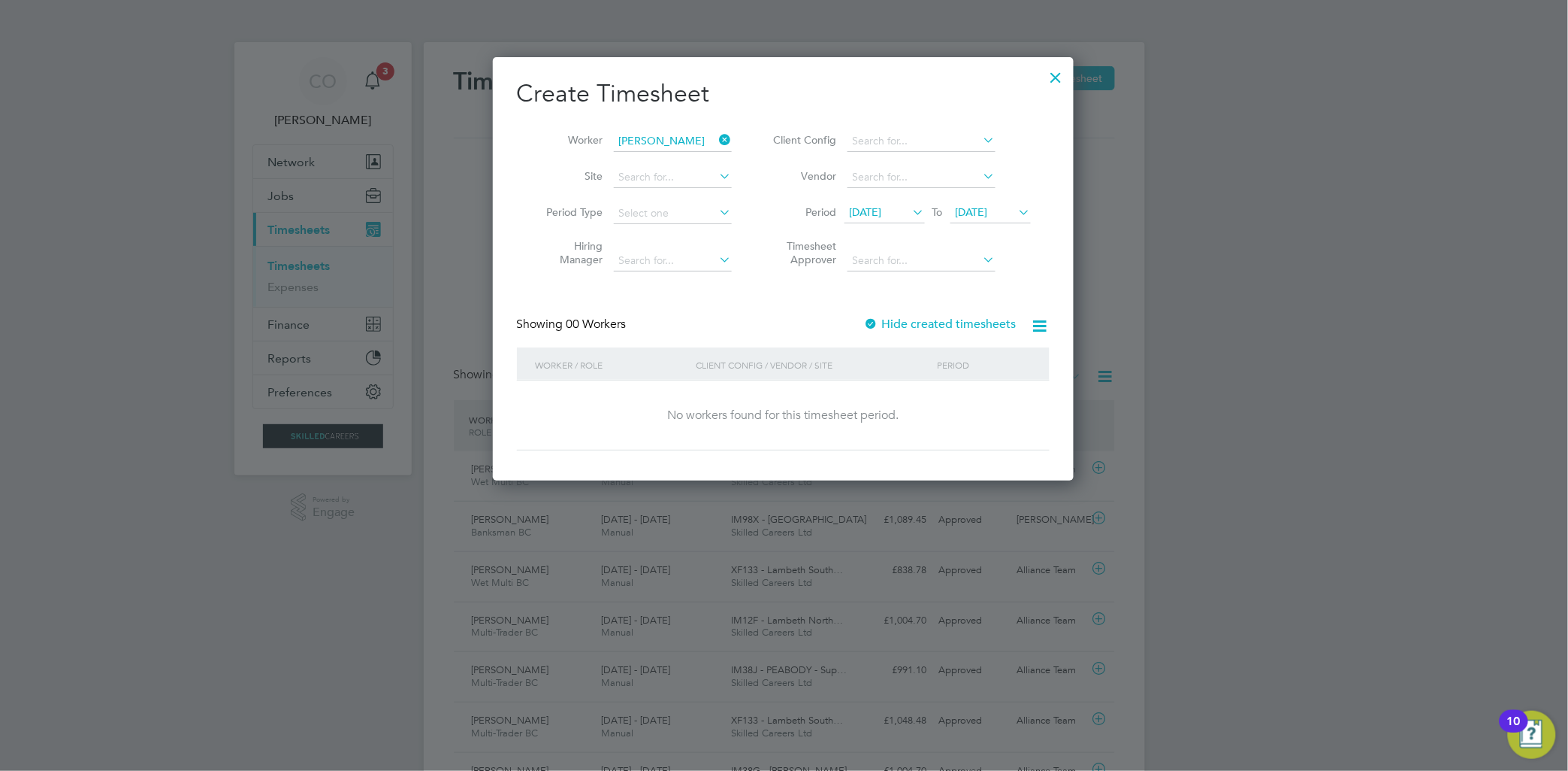
click at [799, 212] on span "14 Aug 2025" at bounding box center [866, 212] width 32 height 14
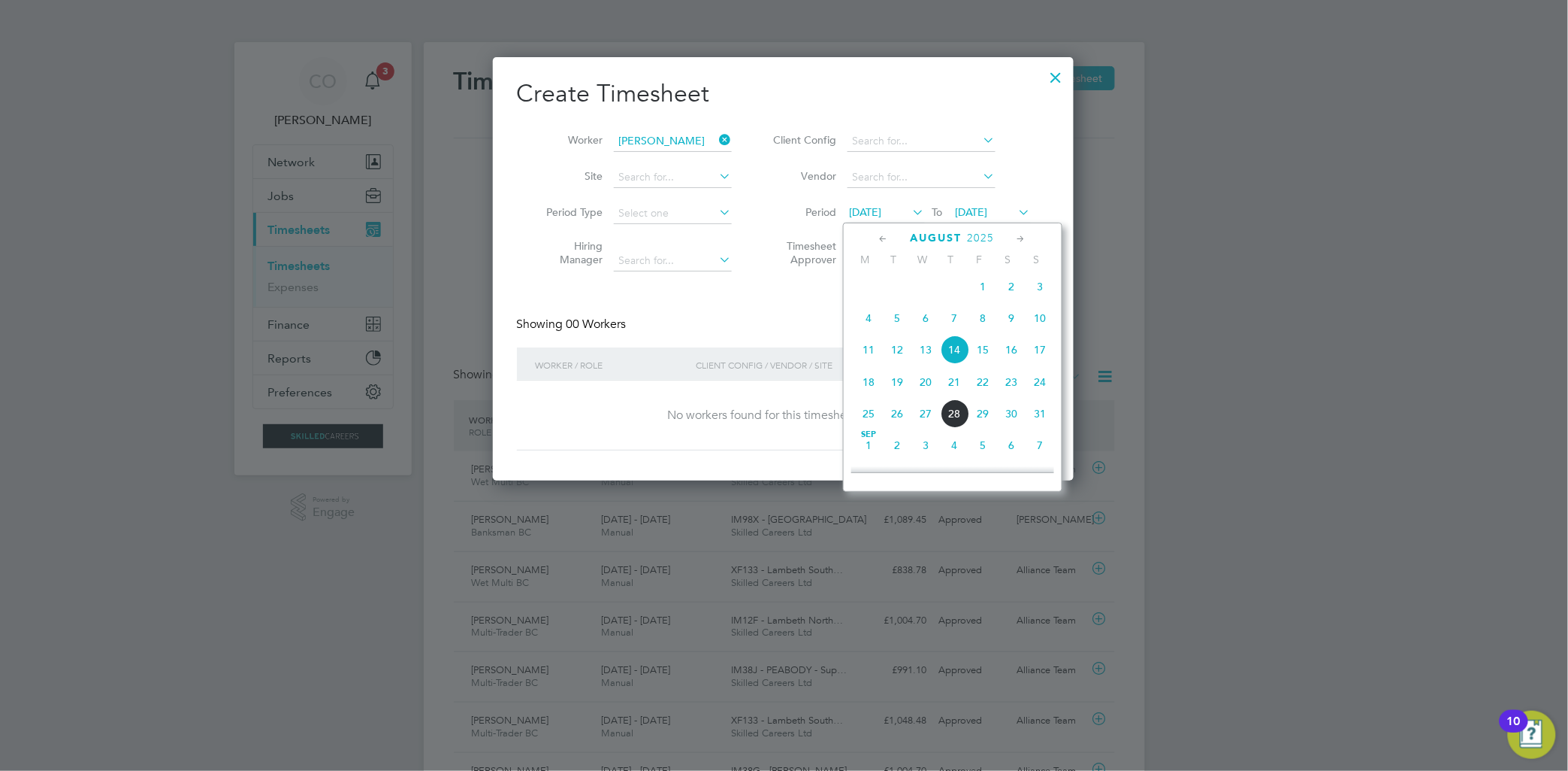
click at [799, 322] on span "4" at bounding box center [869, 318] width 29 height 29
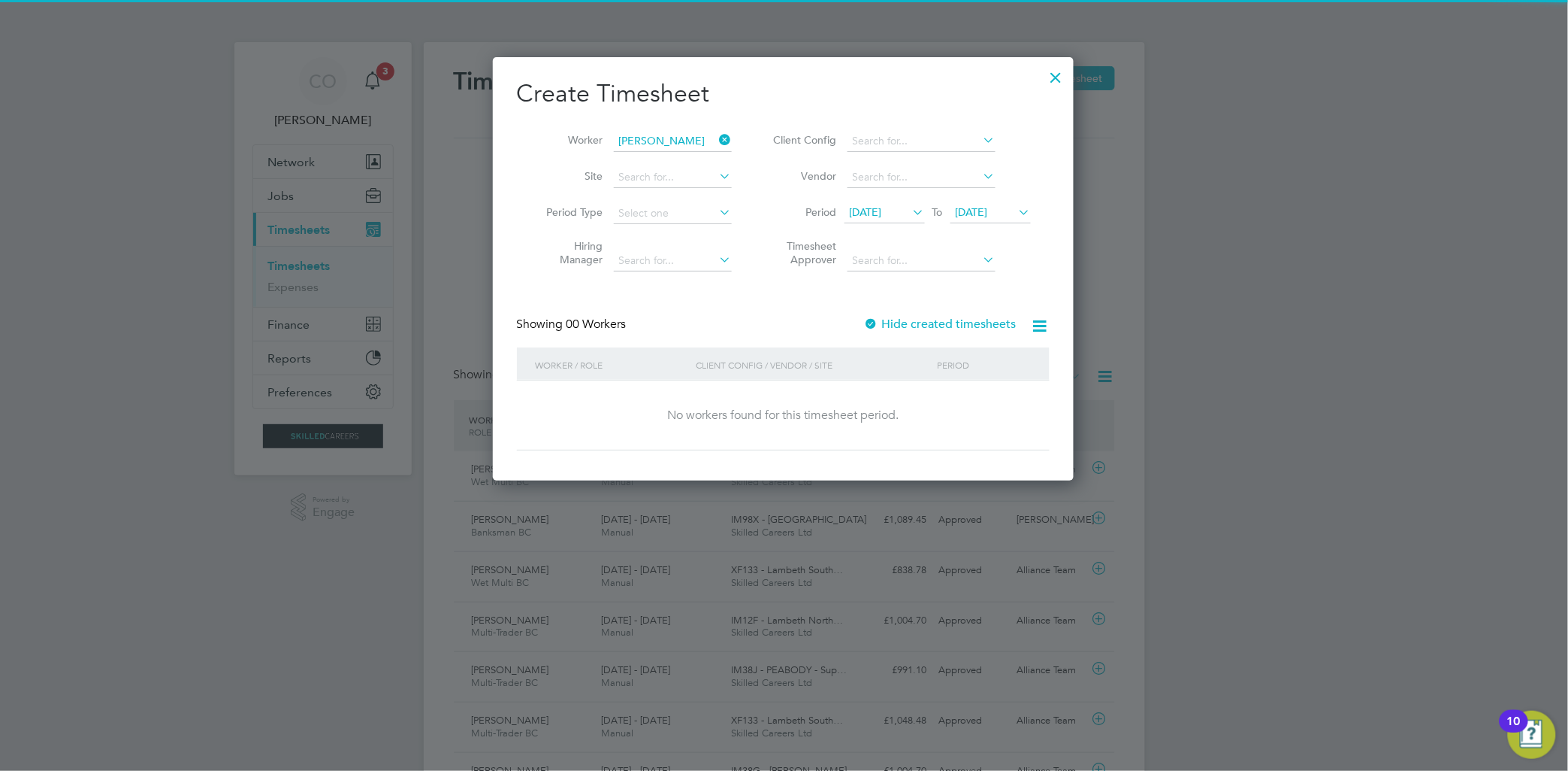
click at [799, 322] on div at bounding box center [871, 324] width 15 height 15
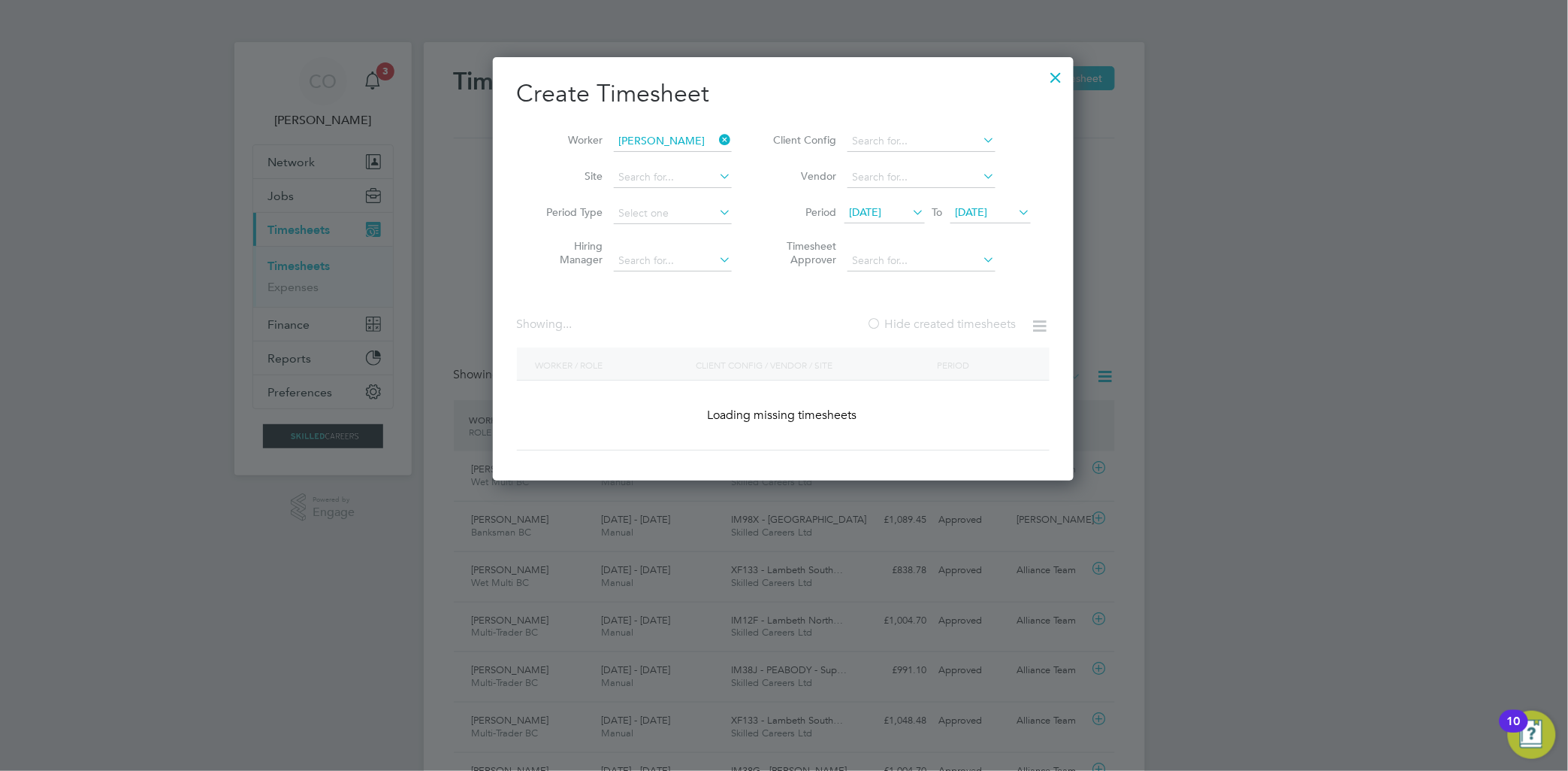
click at [799, 322] on div at bounding box center [874, 324] width 15 height 15
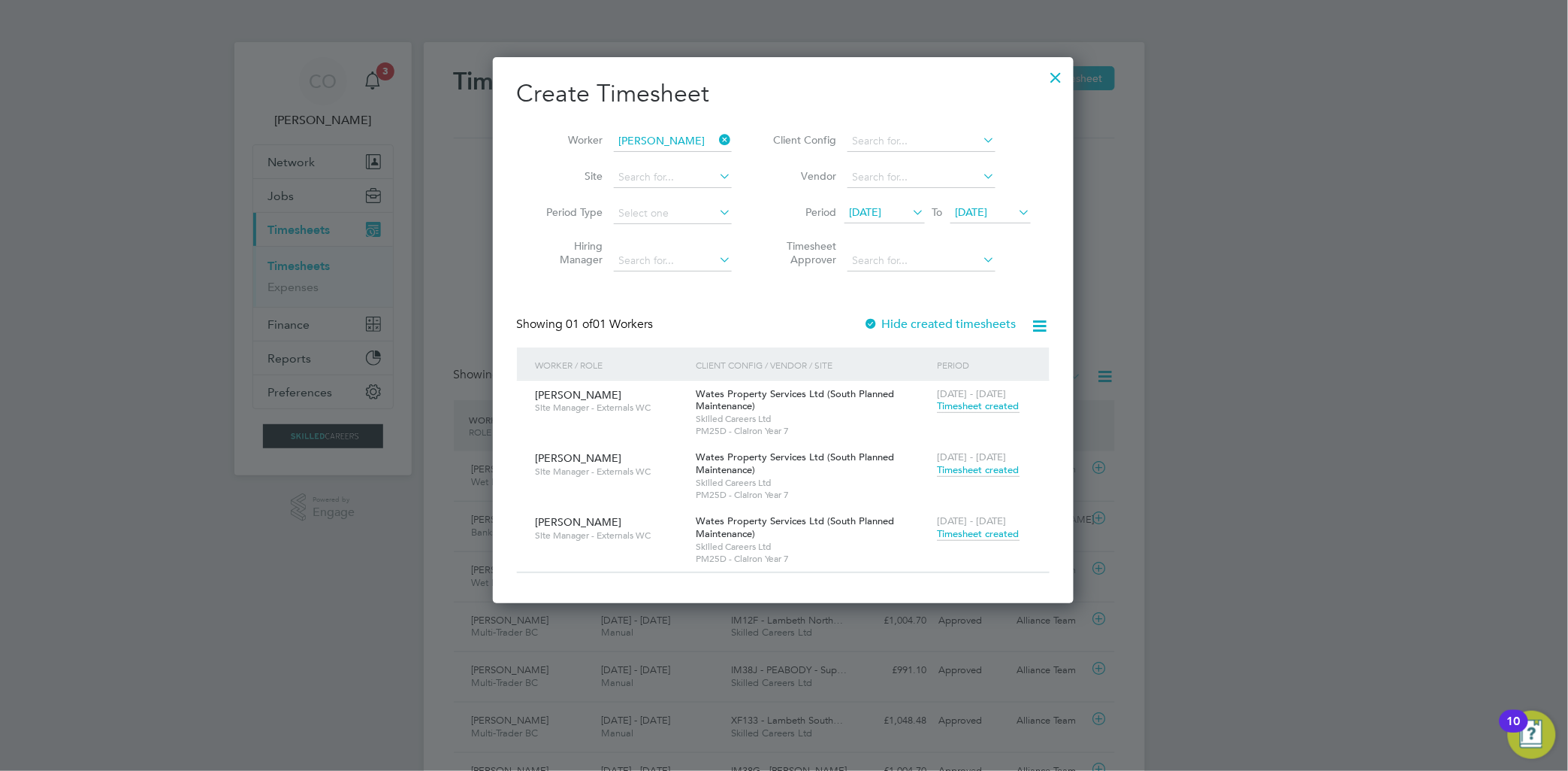
click at [419, 94] on div at bounding box center [784, 385] width 1568 height 771
click at [799, 408] on span "Timesheet created" at bounding box center [979, 406] width 82 height 14
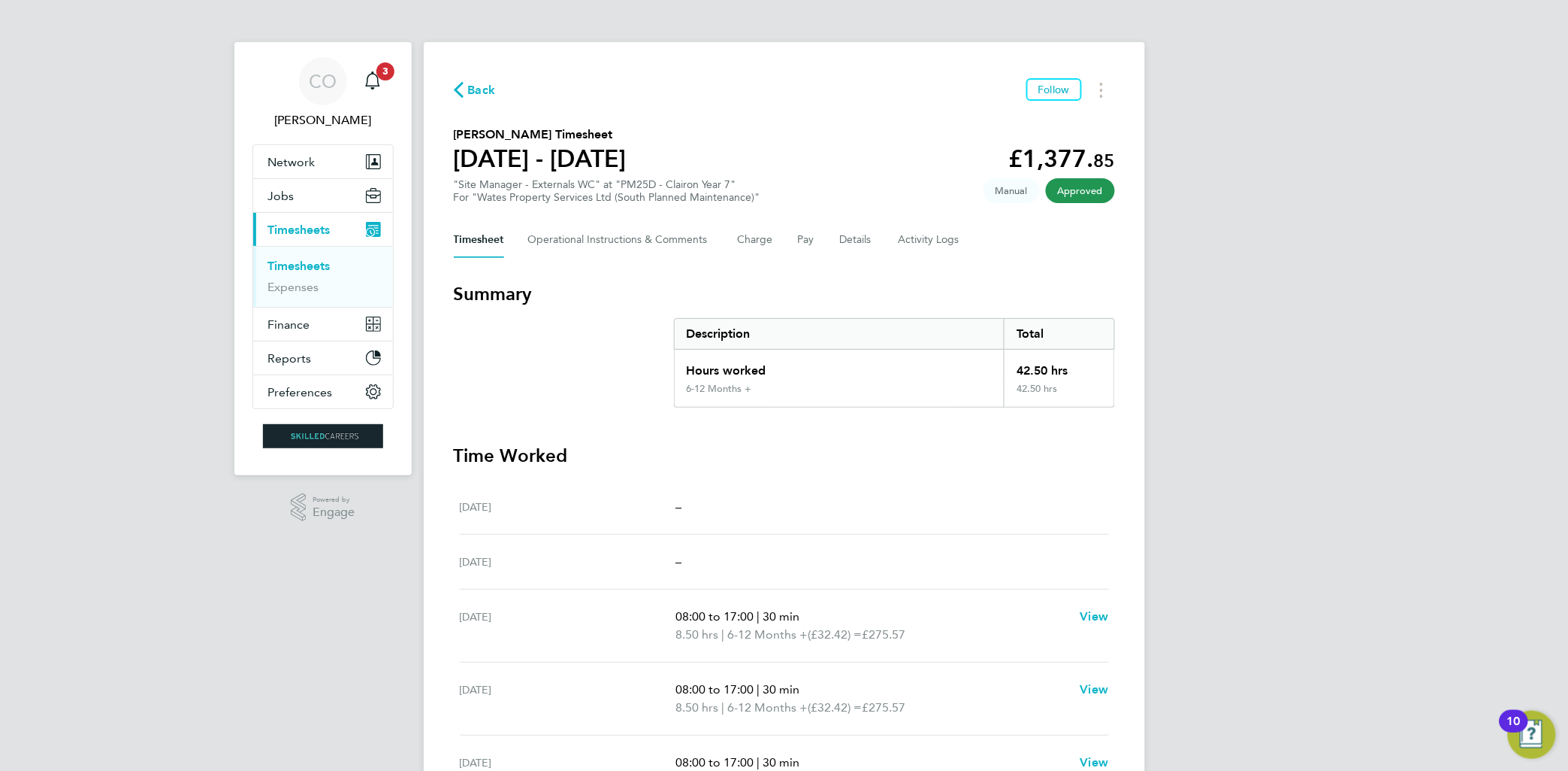
click at [799, 102] on div "CO Craig O'Donovan Notifications 3 Applications: Network Businesses Sites Worke…" at bounding box center [784, 543] width 1568 height 1086
